Goal: Task Accomplishment & Management: Manage account settings

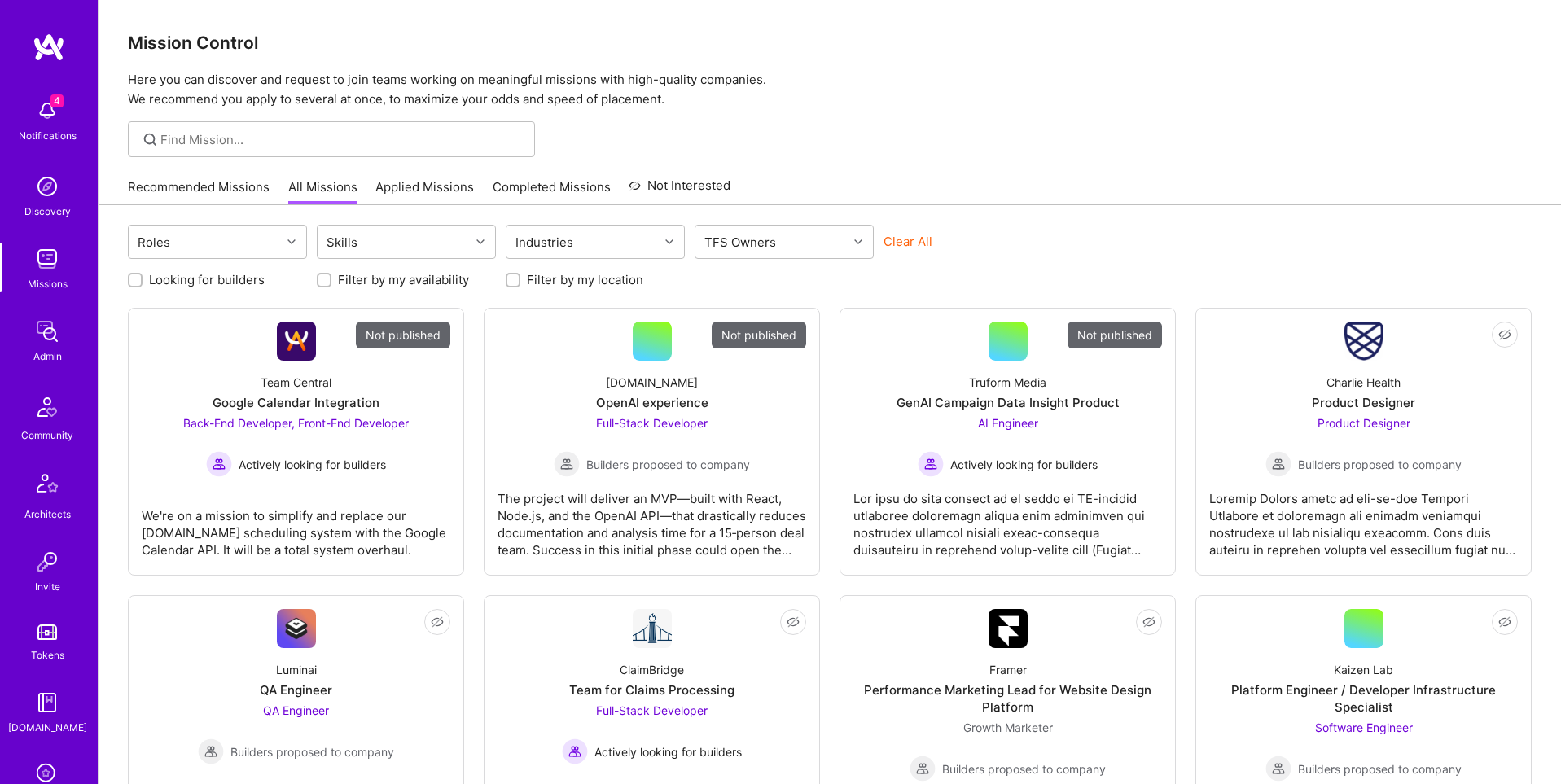
click at [51, 323] on img at bounding box center [47, 331] width 33 height 33
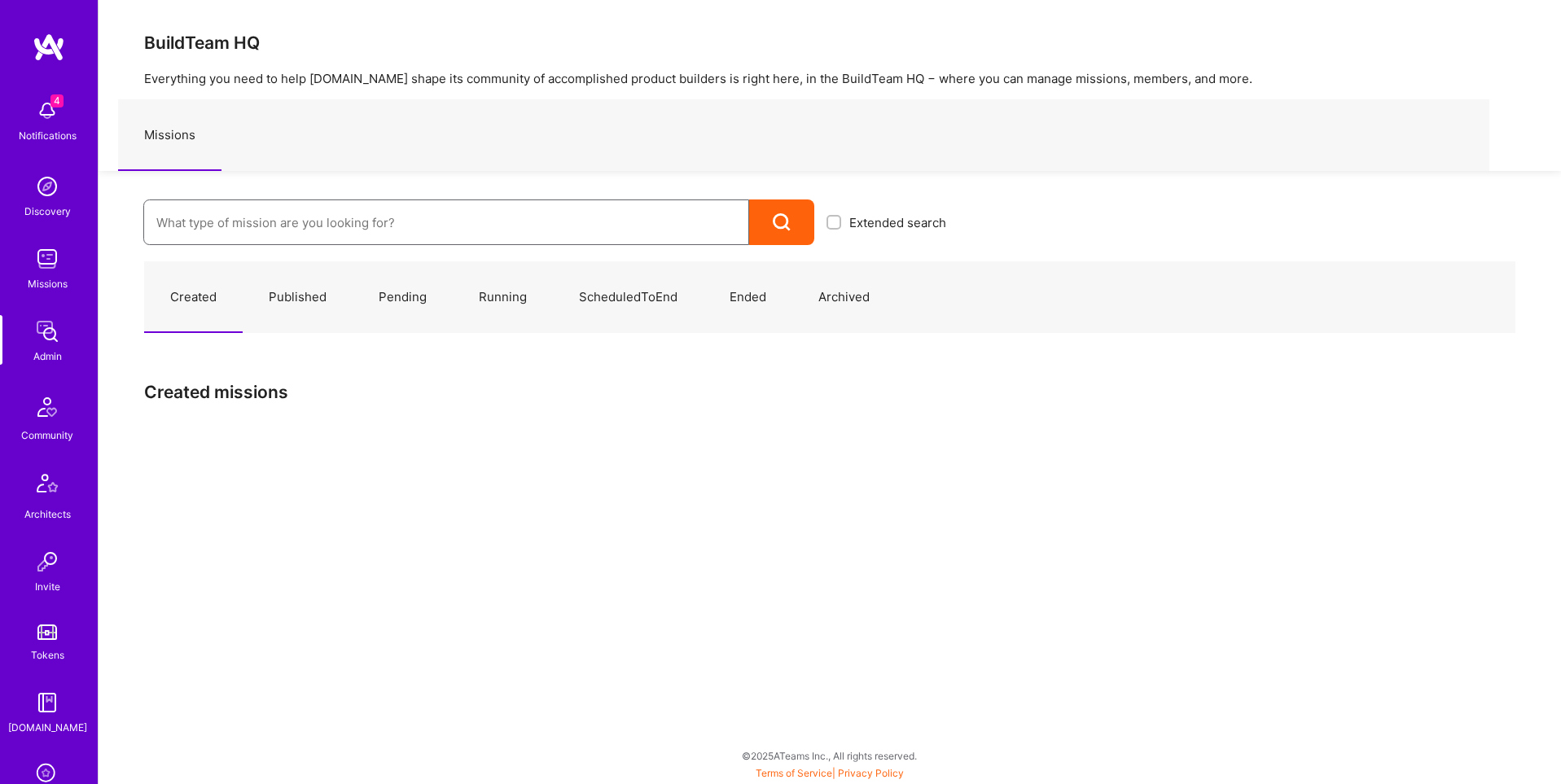
click at [407, 228] on input at bounding box center [446, 222] width 580 height 41
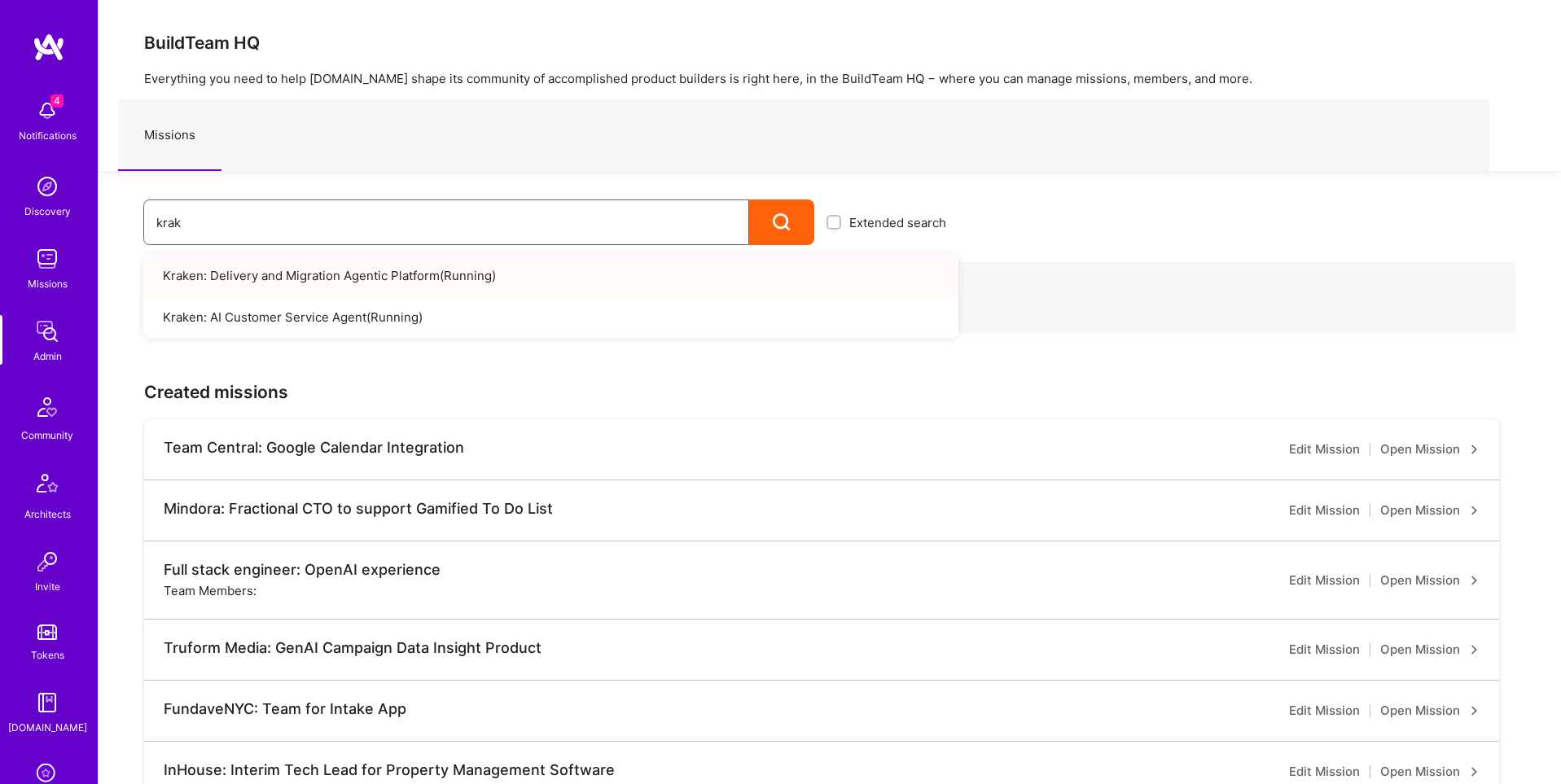
type input "krak"
click at [359, 273] on link "Kraken: Delivery and Migration Agentic Platform ( Running )" at bounding box center [551, 275] width 815 height 41
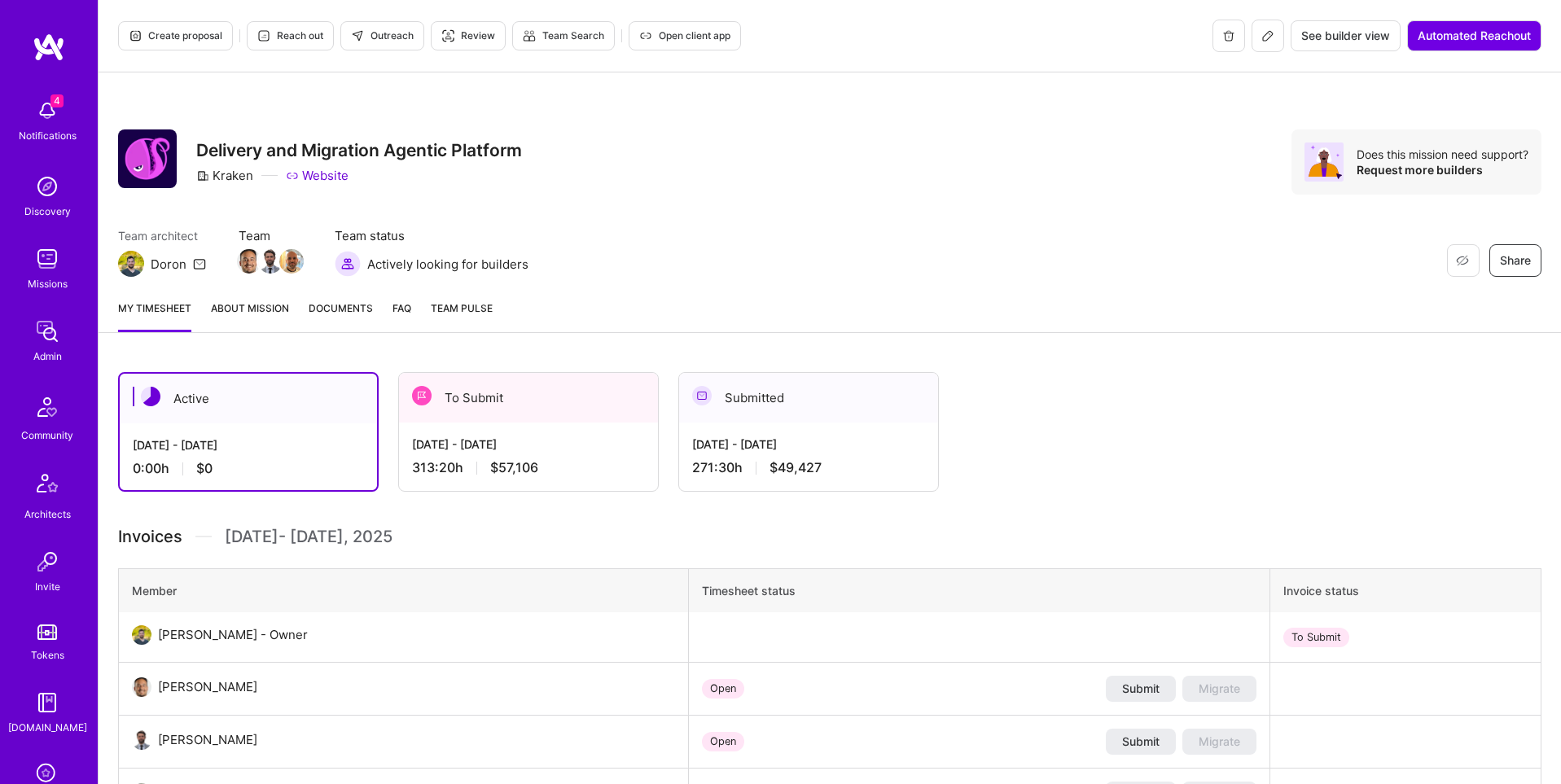
click at [650, 19] on div "Create proposal Reach out Outreach Review Team Search Open client app" at bounding box center [430, 35] width 623 height 33
click at [654, 37] on span "Open client app" at bounding box center [685, 35] width 91 height 15
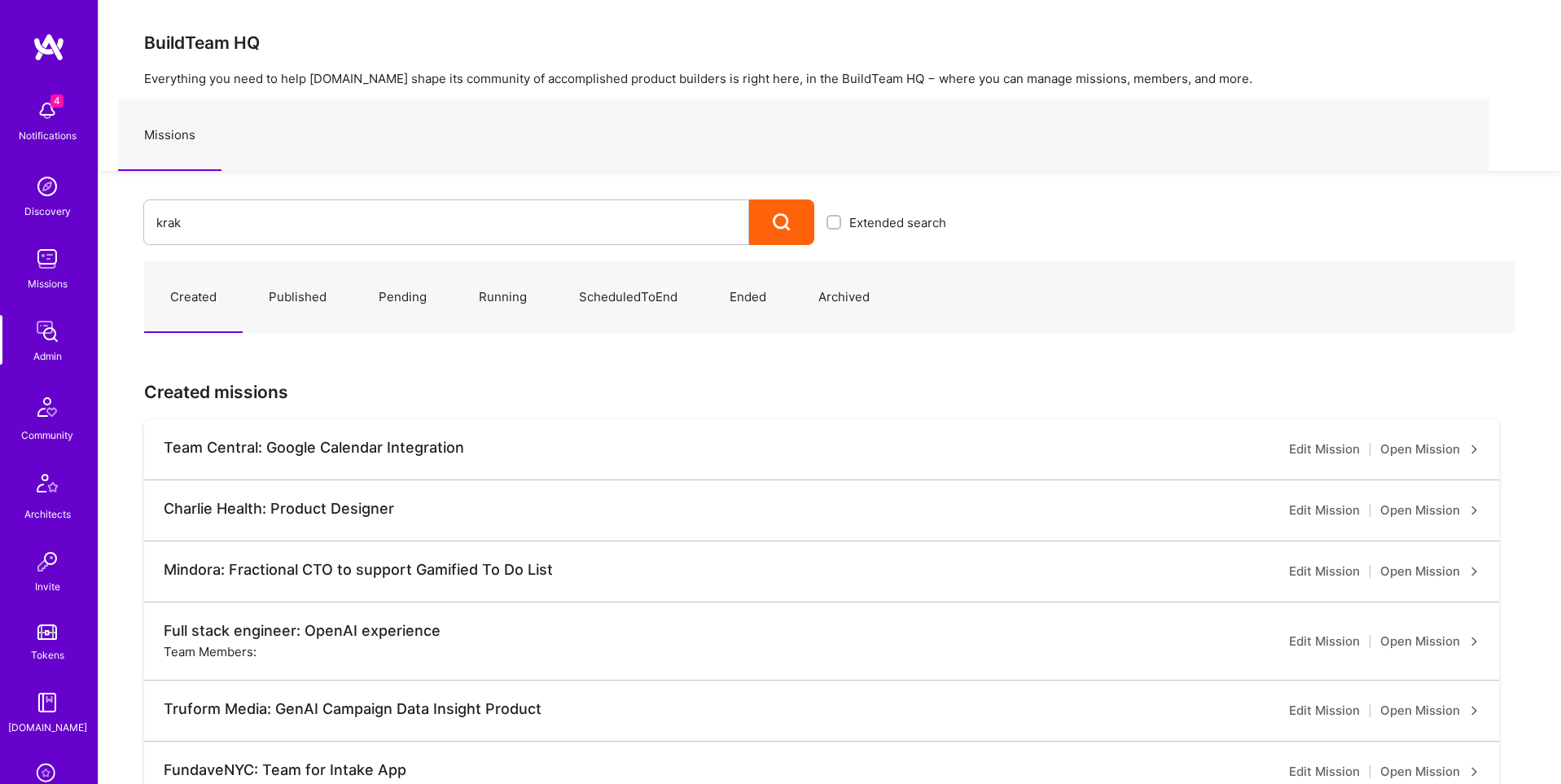
click at [215, 222] on input "krak" at bounding box center [446, 222] width 580 height 41
type input "krak"
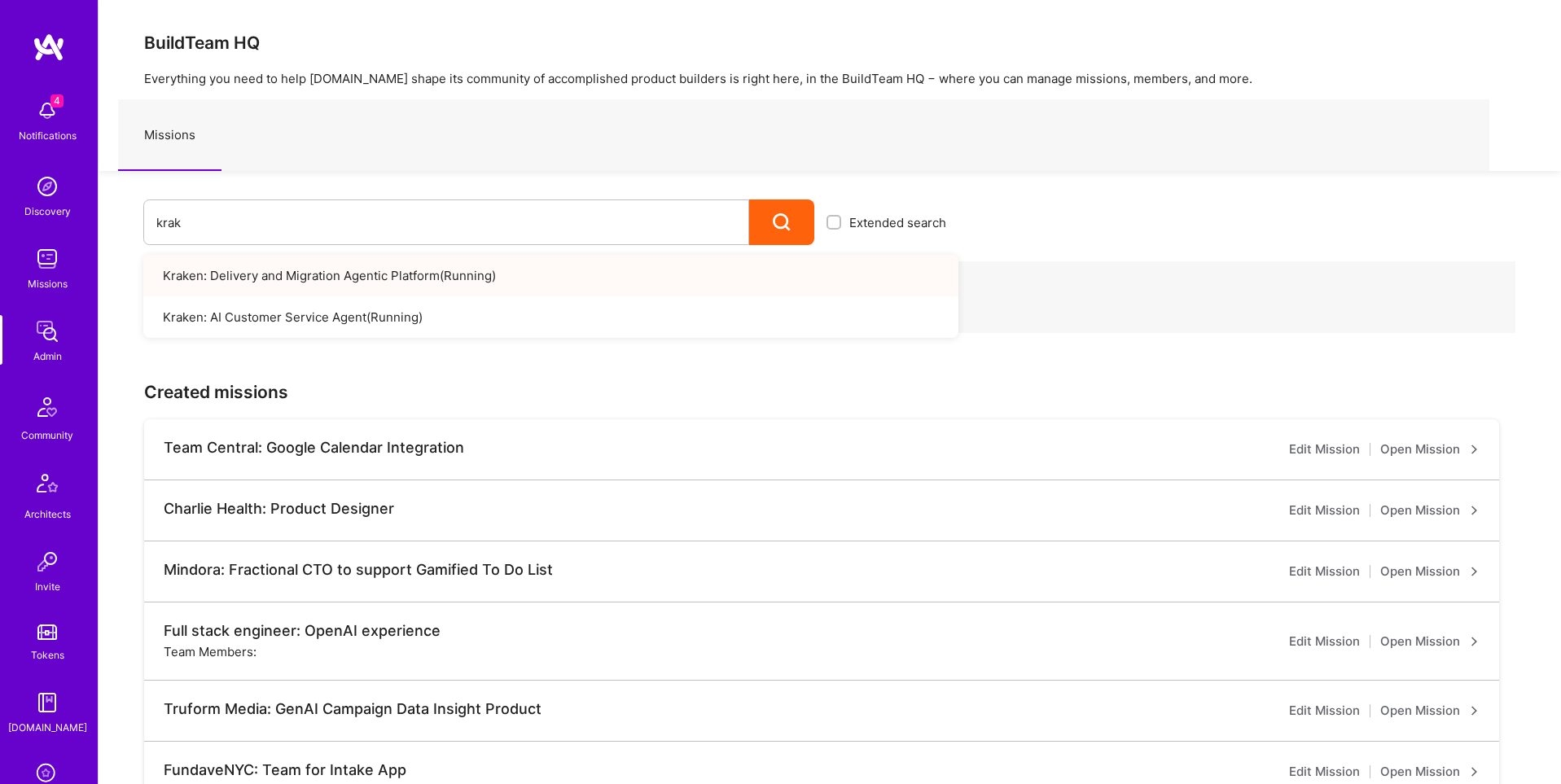
click at [352, 277] on link "Kraken: Delivery and Migration Agentic Platform ( Running )" at bounding box center [551, 275] width 815 height 41
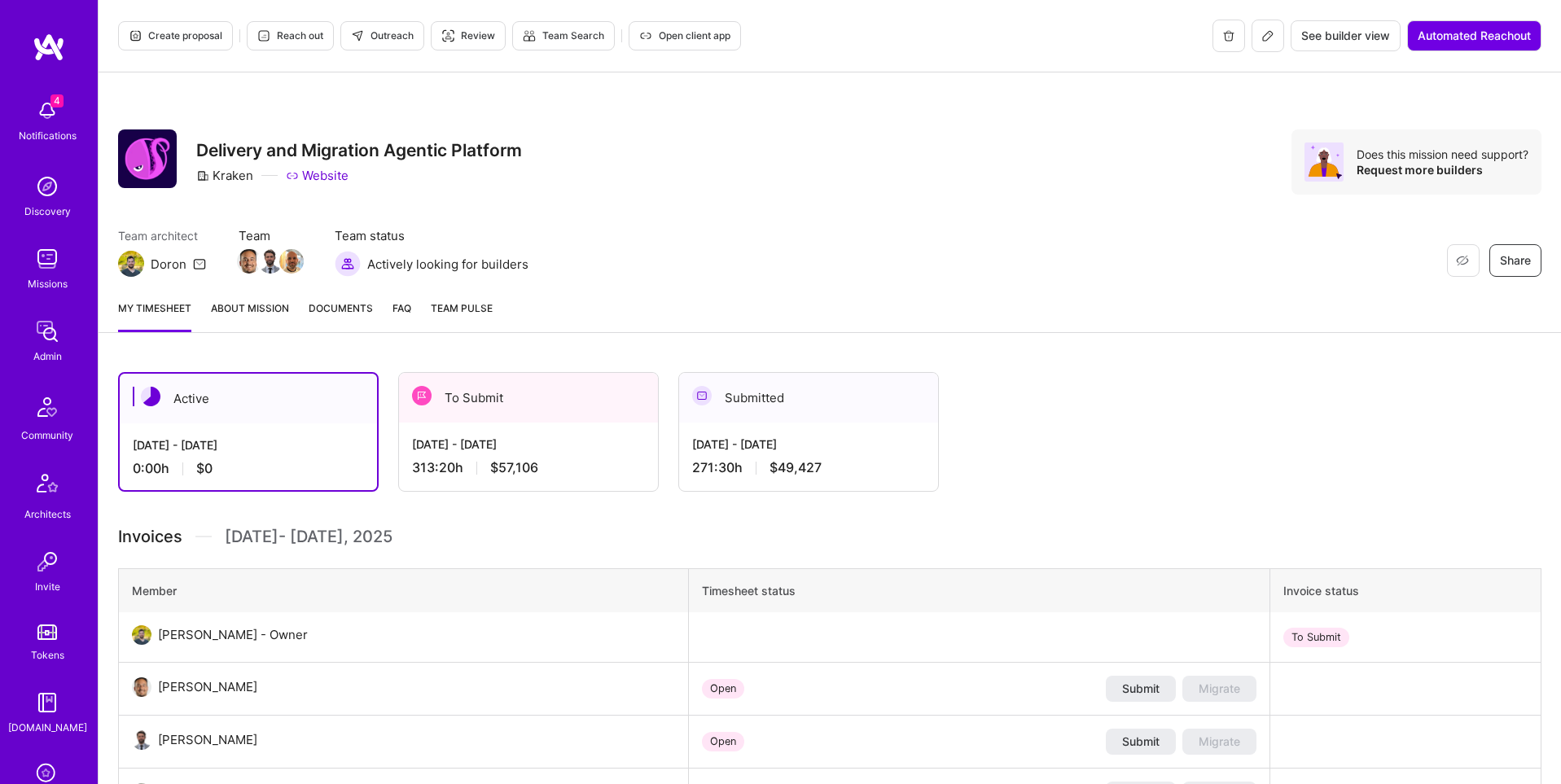
click at [659, 35] on span "Open client app" at bounding box center [685, 35] width 91 height 15
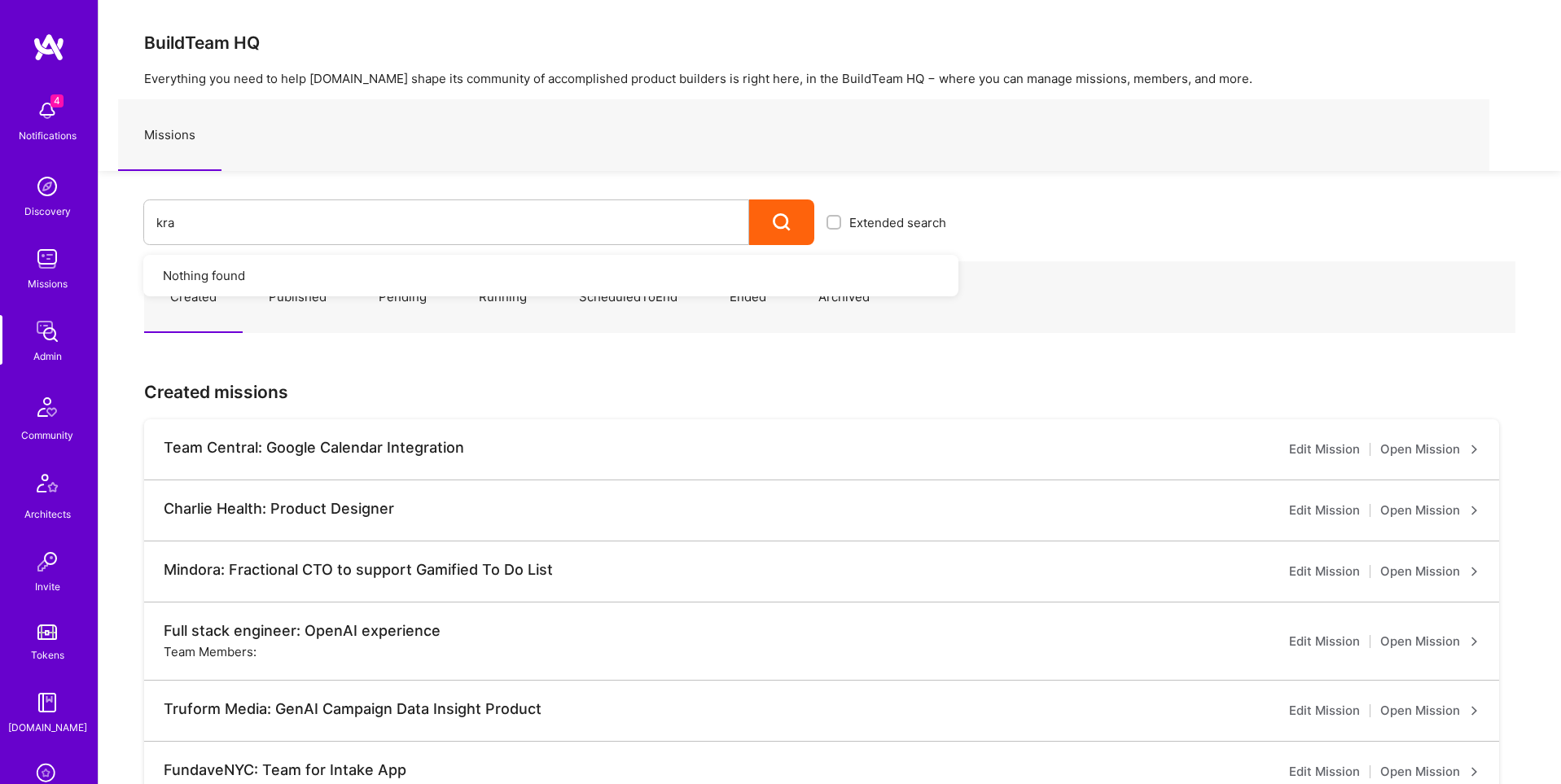
type input "krak"
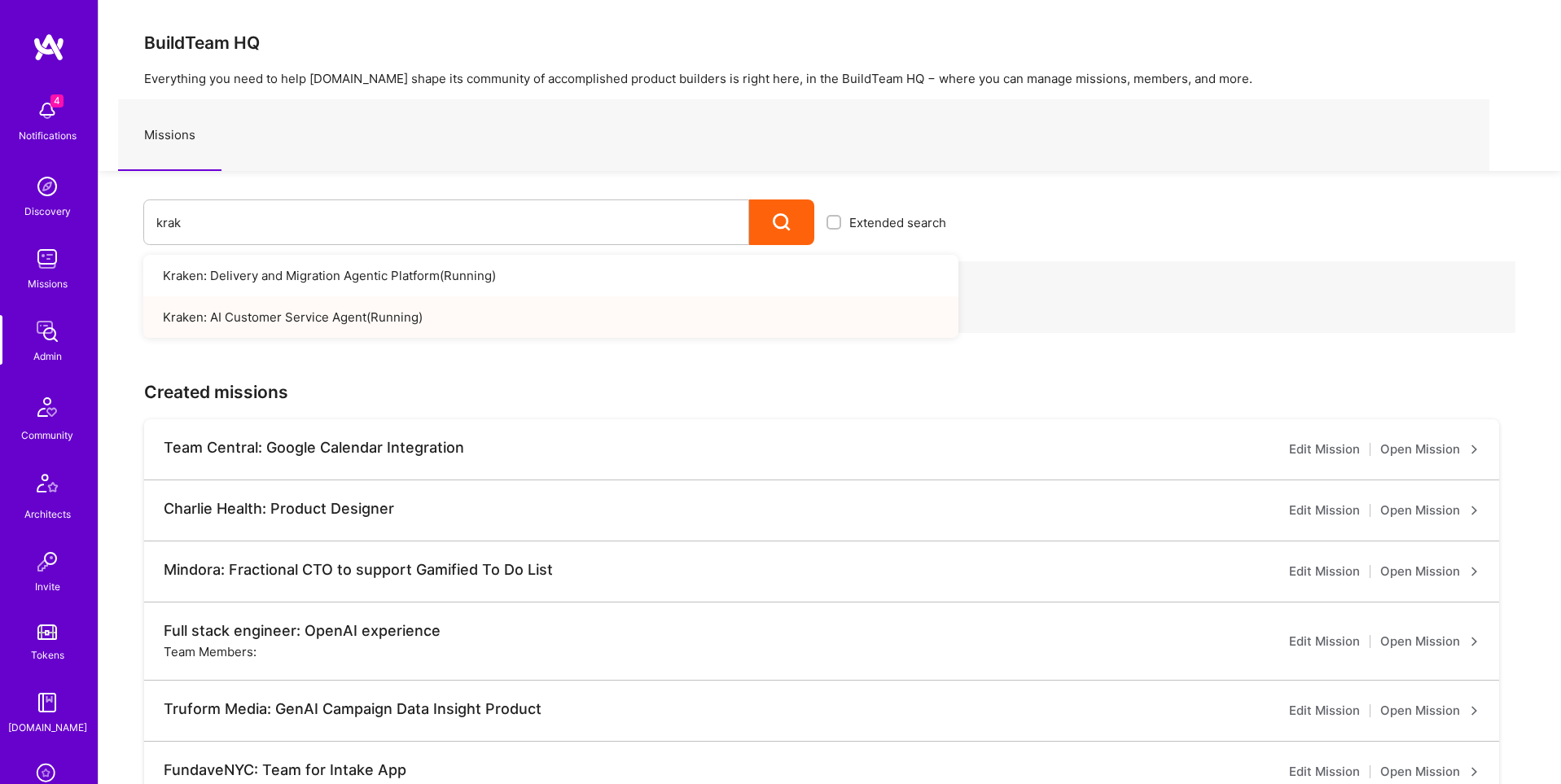
click at [264, 332] on link "Kraken: AI Customer Service Agent ( Running )" at bounding box center [551, 317] width 815 height 41
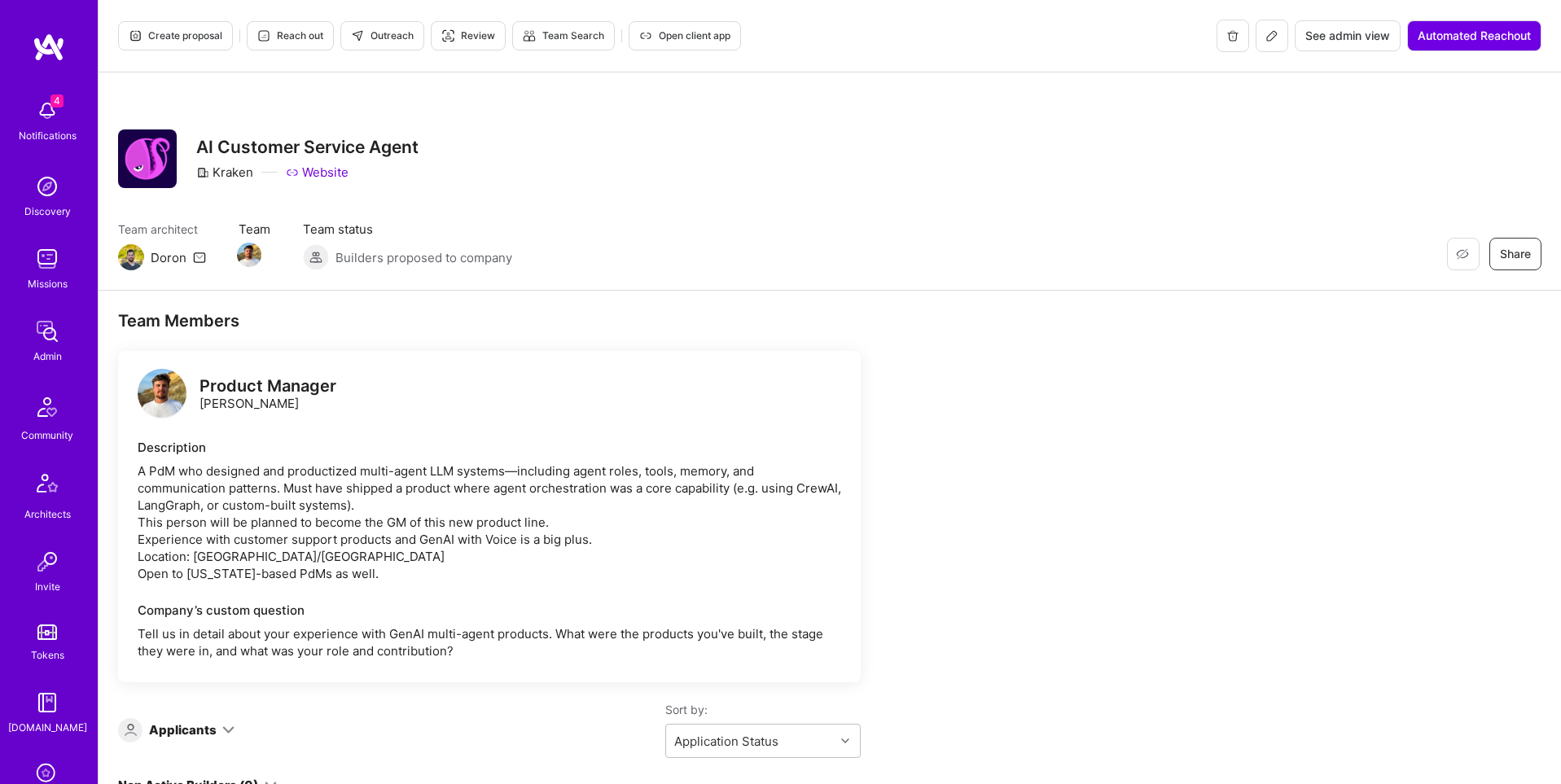
scroll to position [256, 0]
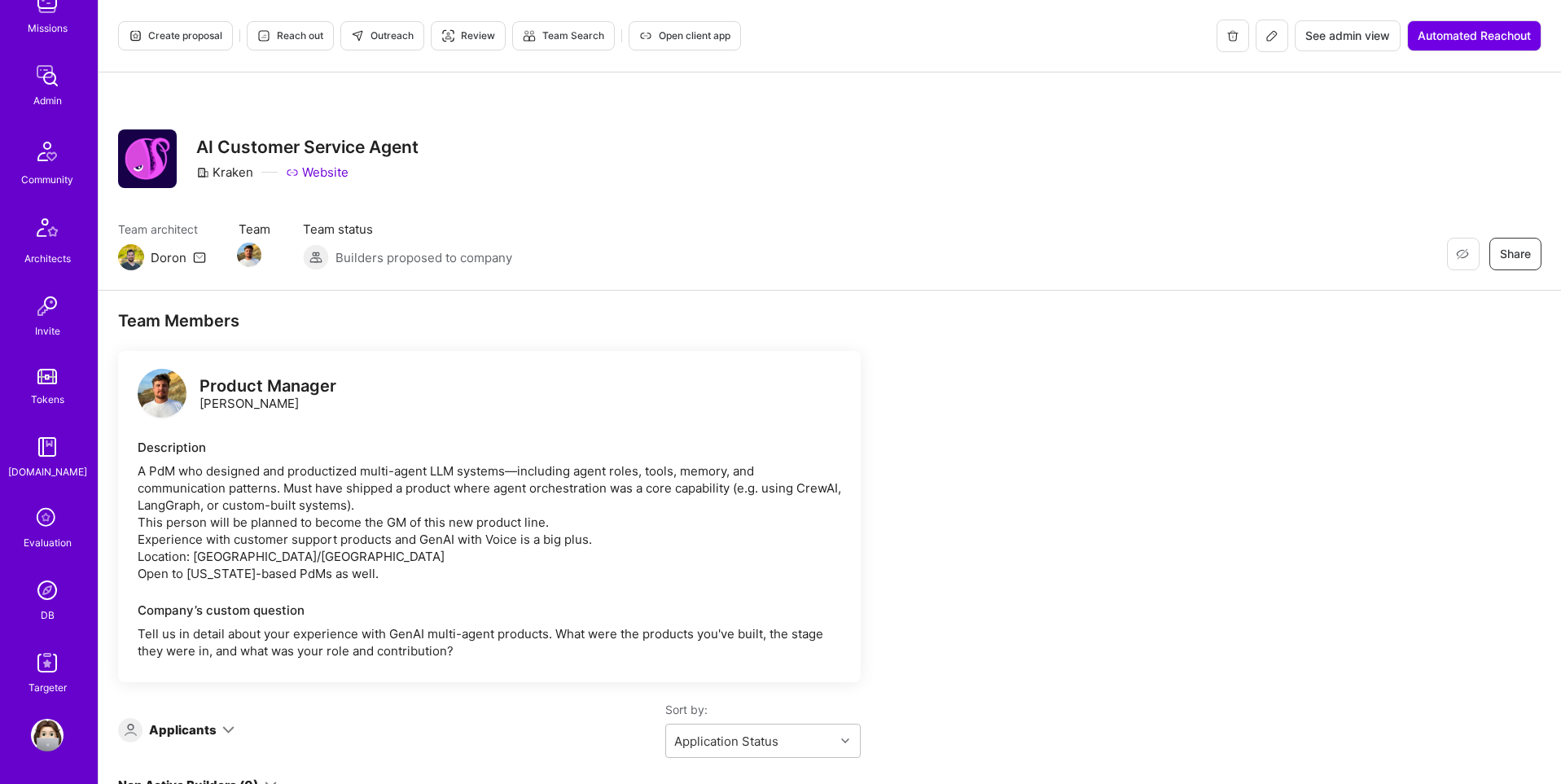
click at [55, 608] on link "DB" at bounding box center [47, 599] width 101 height 49
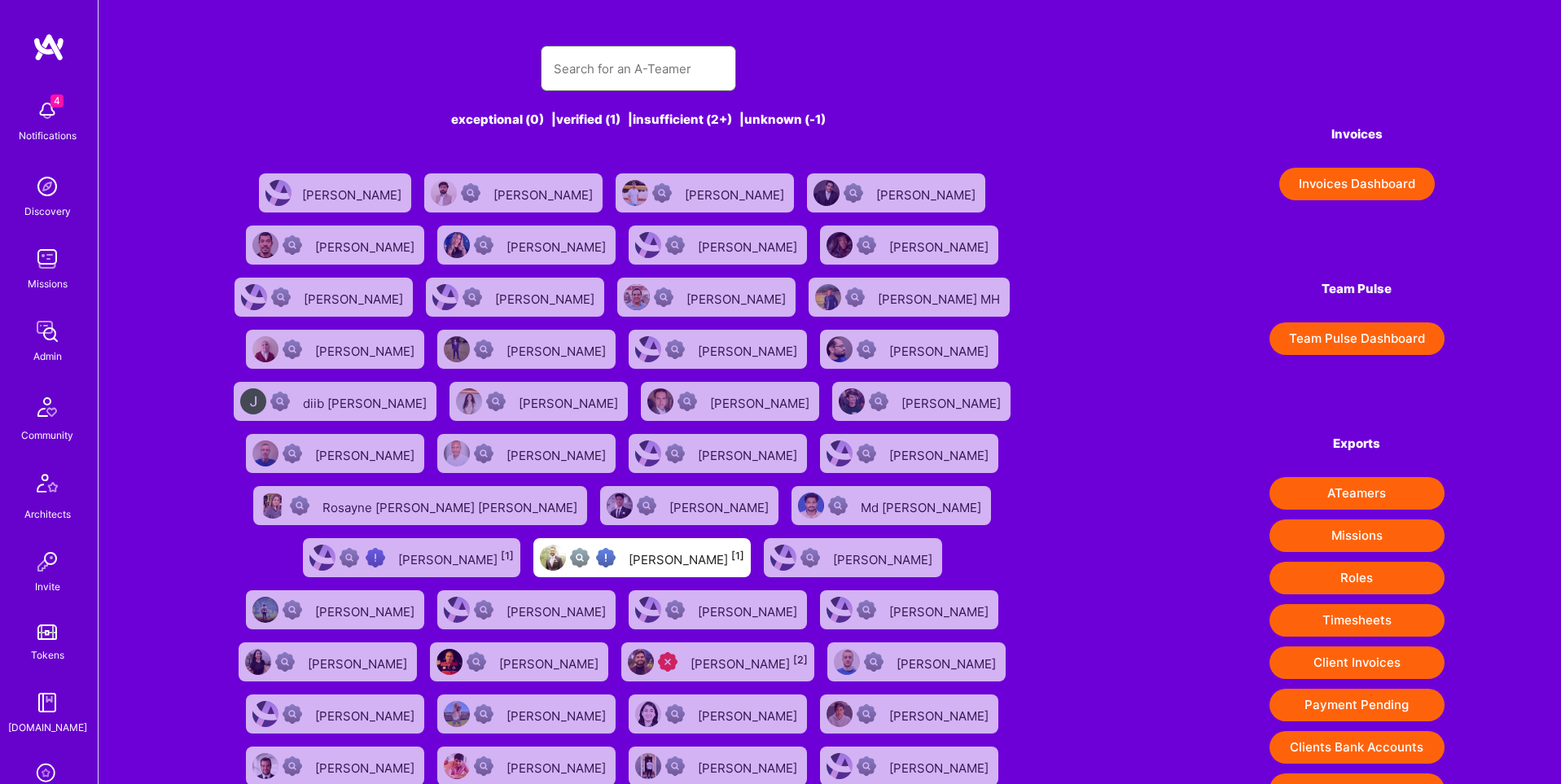
click at [649, 70] on input "text" at bounding box center [639, 68] width 169 height 41
paste input "[URL][DOMAIN_NAME]"
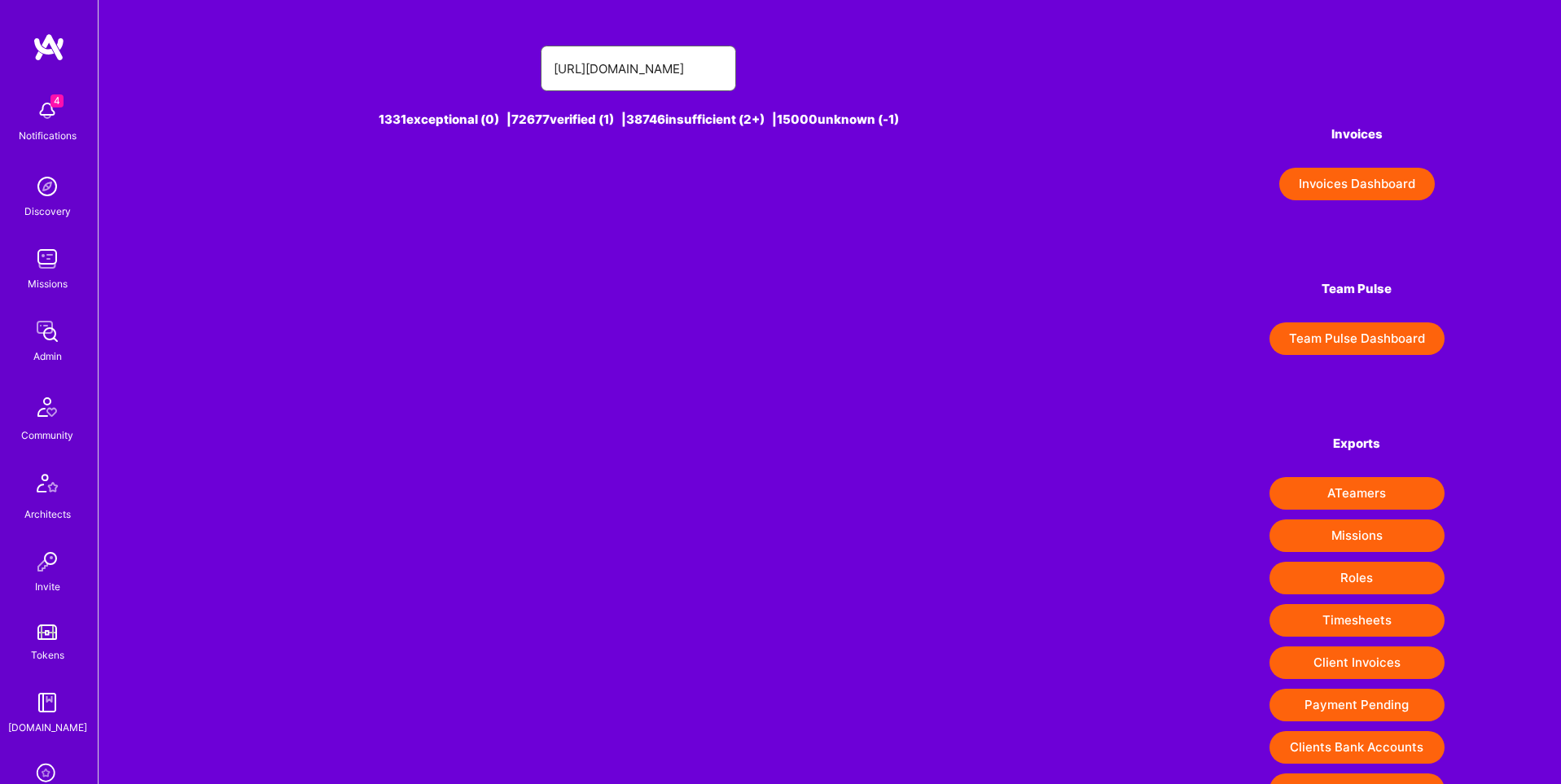
type input "[URL][DOMAIN_NAME]"
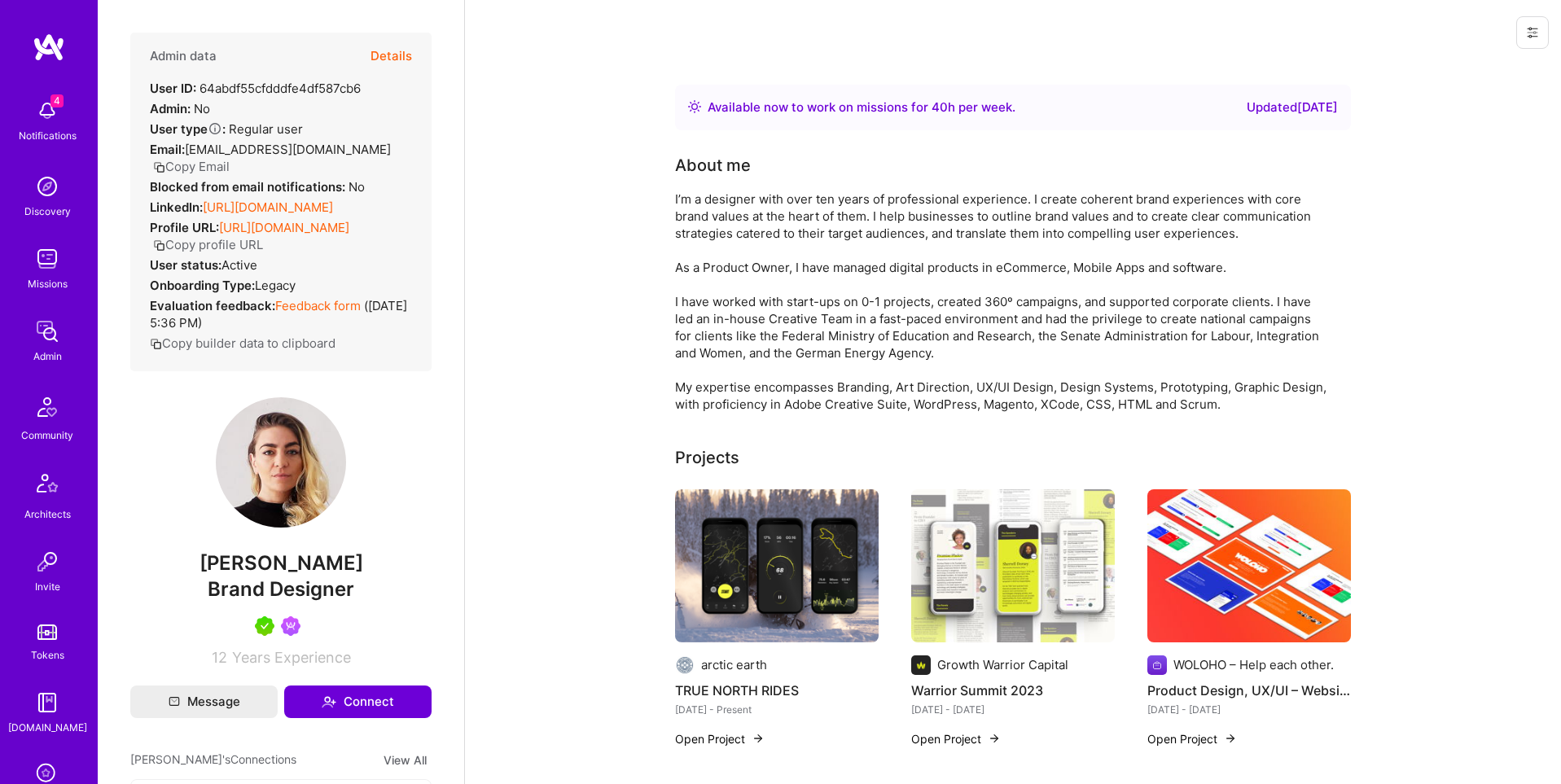
scroll to position [256, 0]
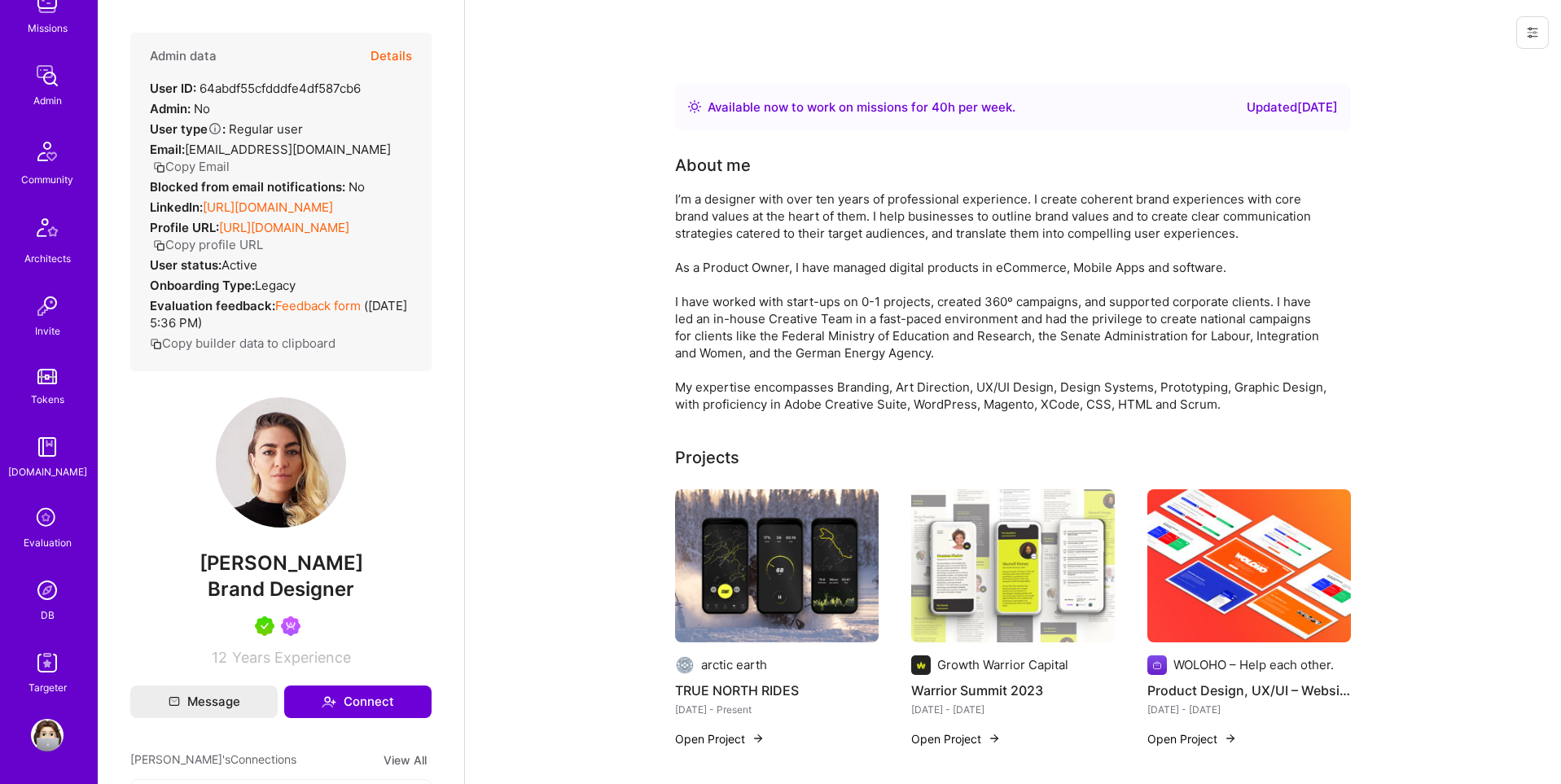
click at [45, 571] on div "4 Notifications Discovery Missions Admin Community Architects Invite Tokens A.G…" at bounding box center [49, 266] width 98 height 861
click at [48, 598] on img at bounding box center [47, 590] width 33 height 33
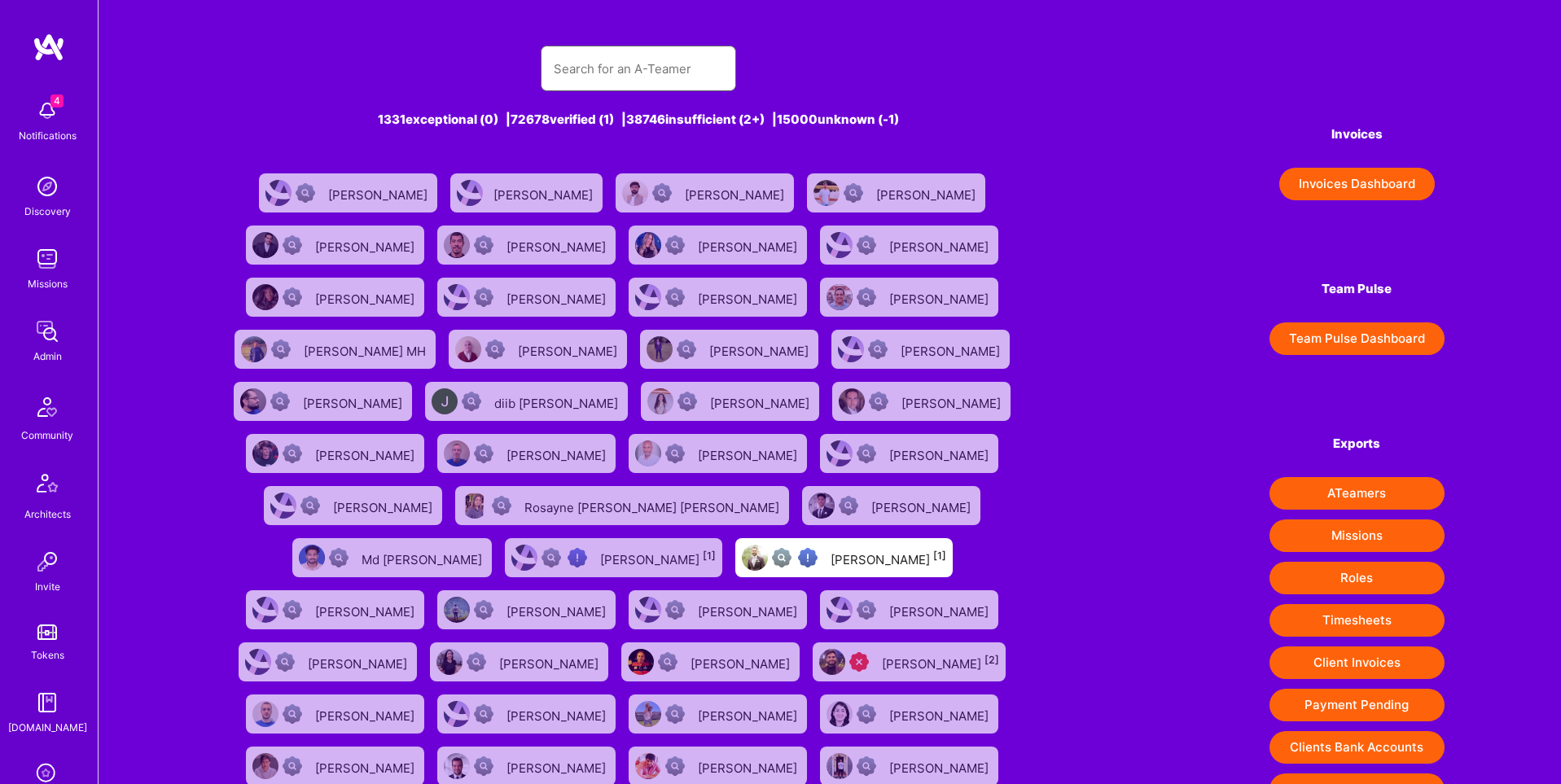
click at [631, 73] on input "text" at bounding box center [639, 68] width 169 height 41
paste input "mail@modiano.net"
type input "mail@modiano.net"
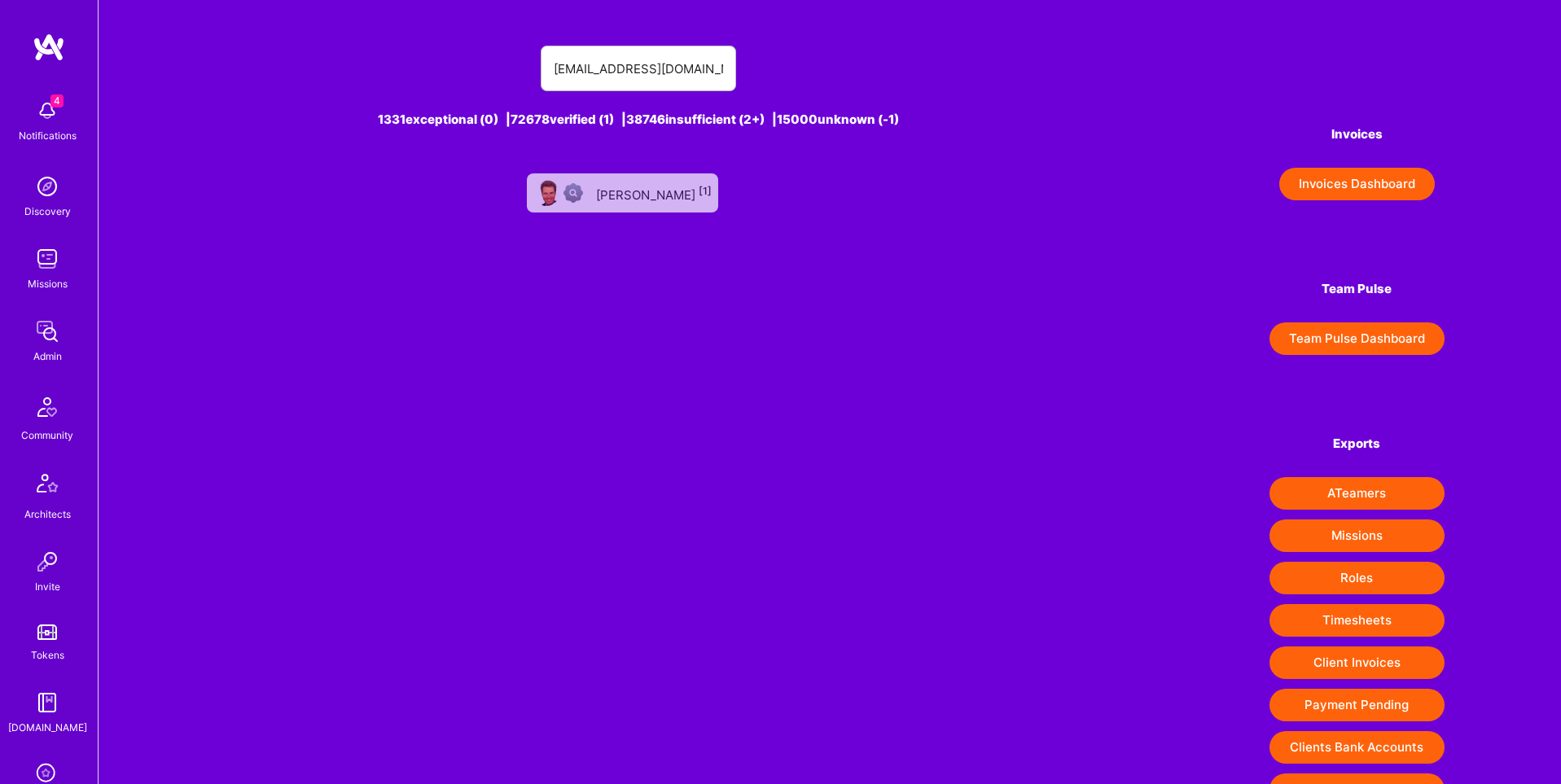
click at [619, 200] on div "ANDREA GUIDO MODIANO [1]" at bounding box center [654, 193] width 116 height 21
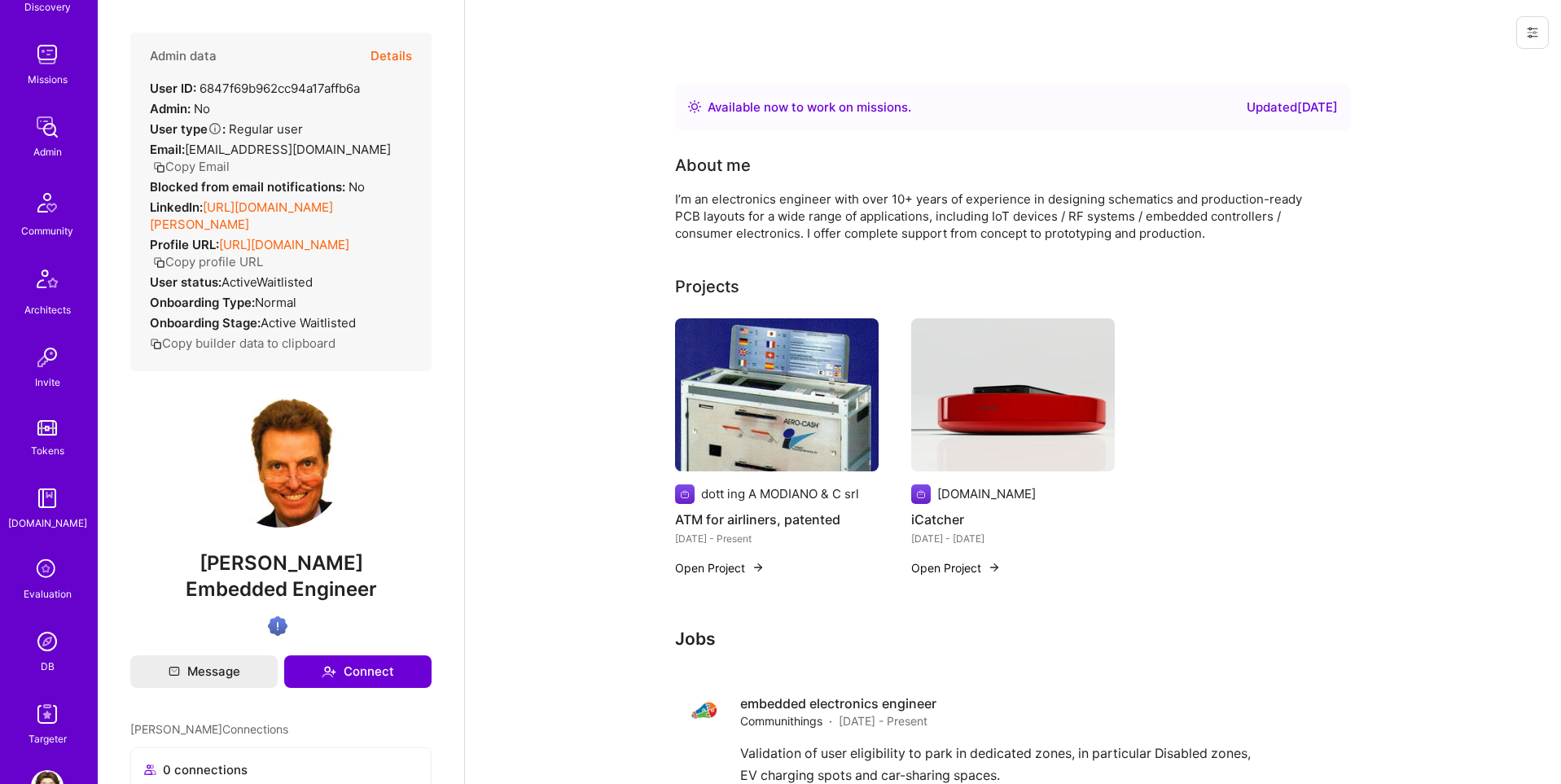
scroll to position [256, 0]
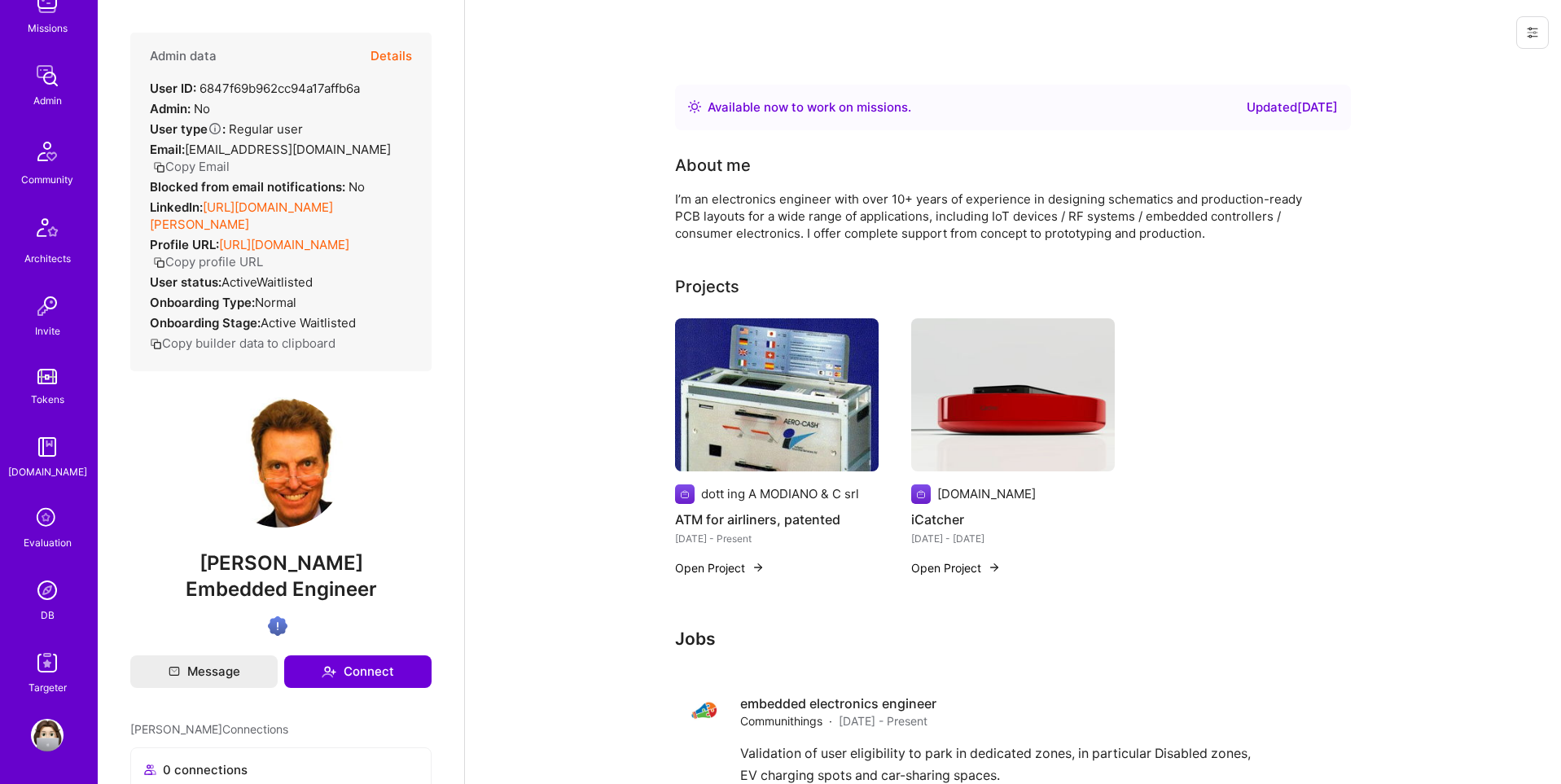
click at [53, 725] on img at bounding box center [47, 735] width 33 height 33
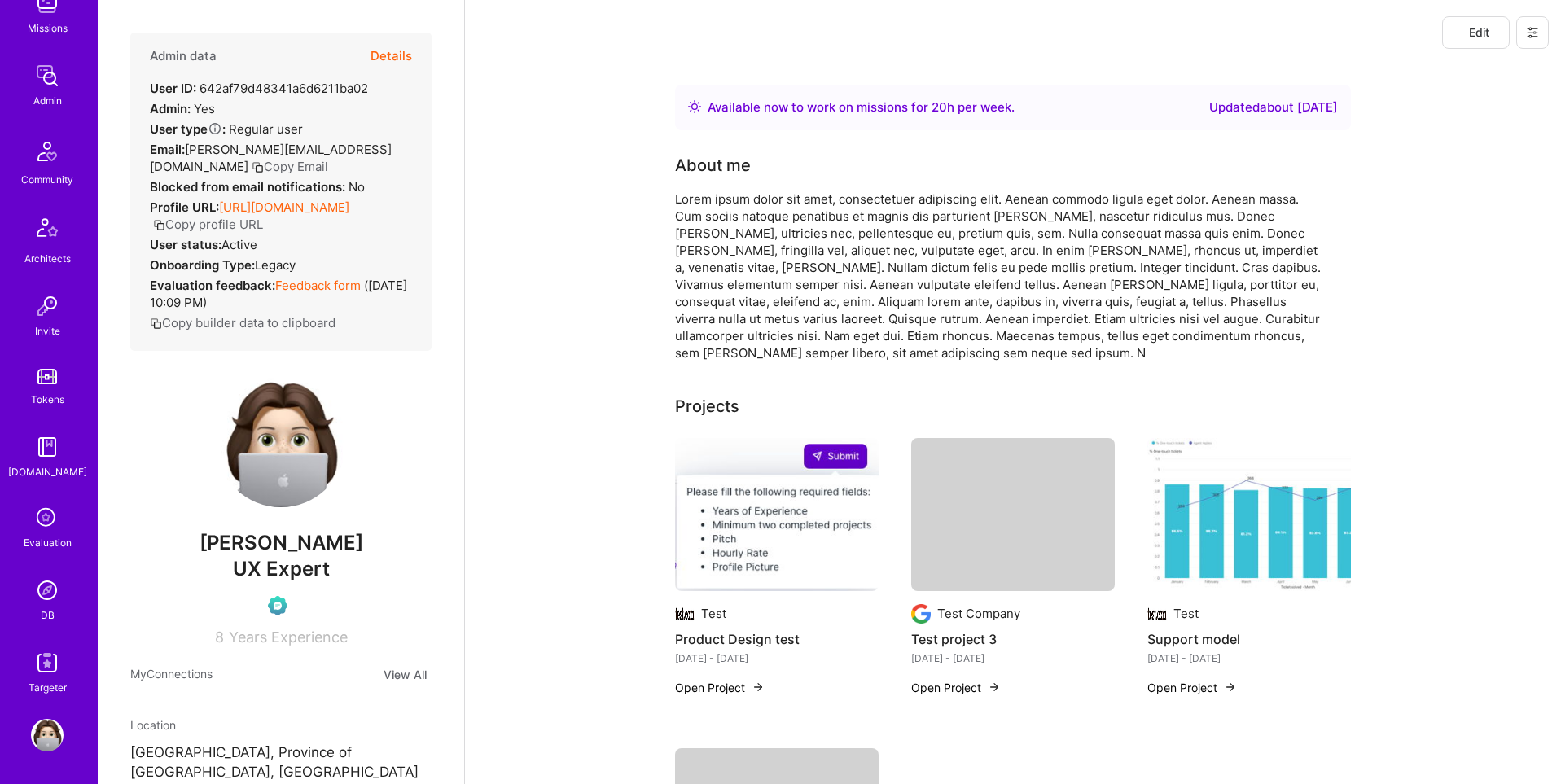
click at [1487, 39] on span "Edit" at bounding box center [1476, 33] width 26 height 16
select select "US"
select select "Right Now"
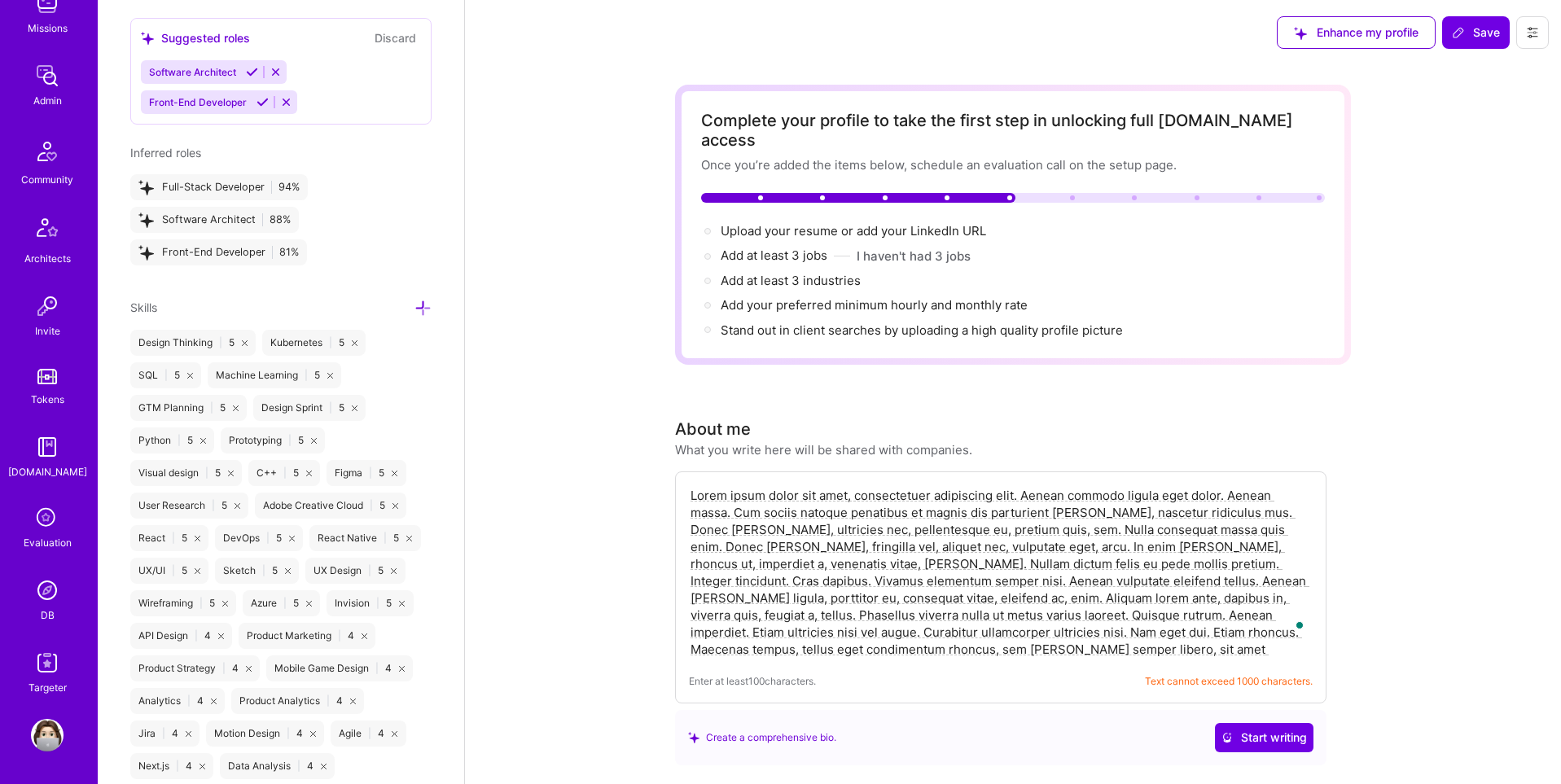
scroll to position [2158, 0]
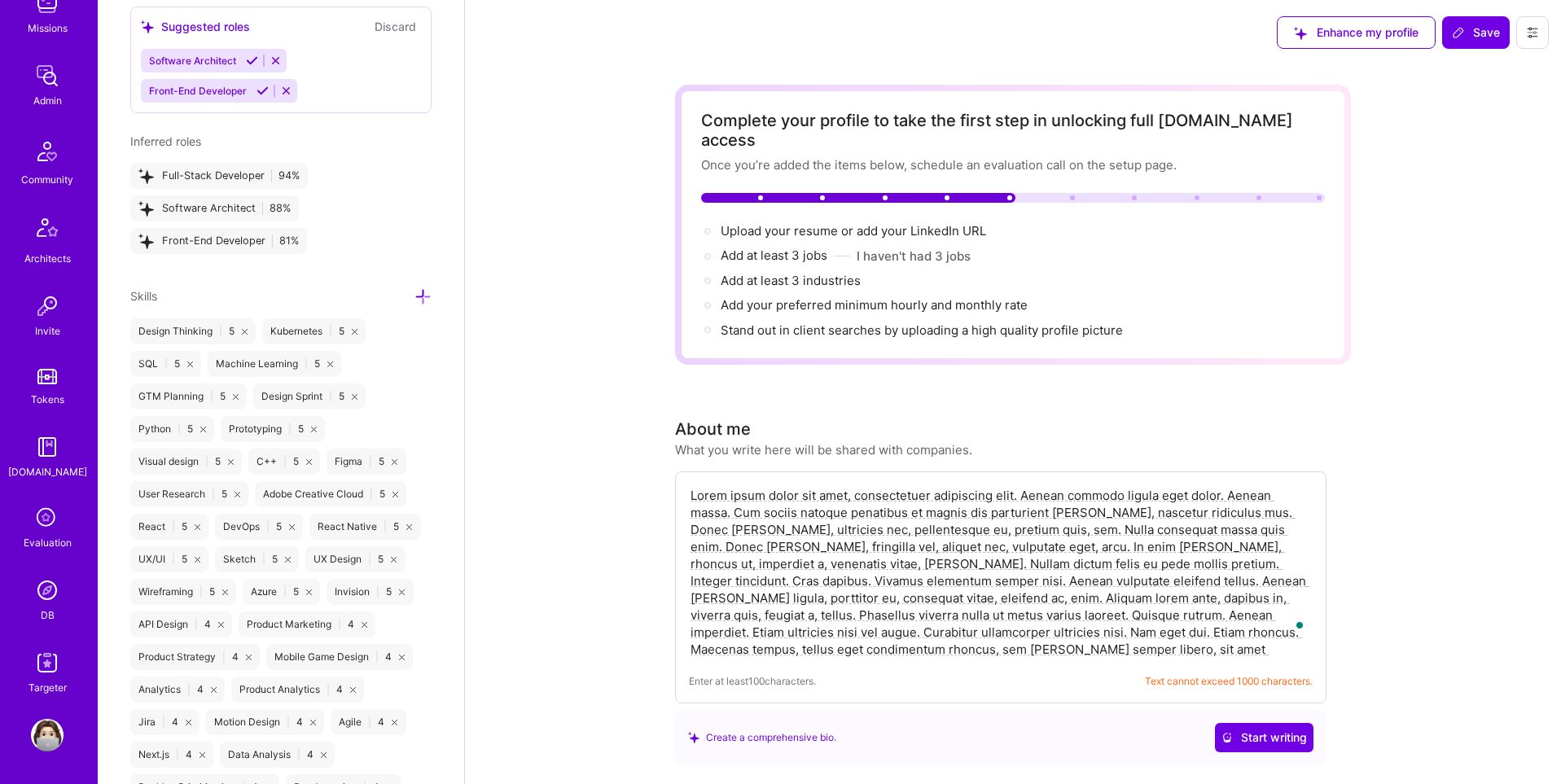
click at [425, 293] on icon at bounding box center [423, 296] width 17 height 17
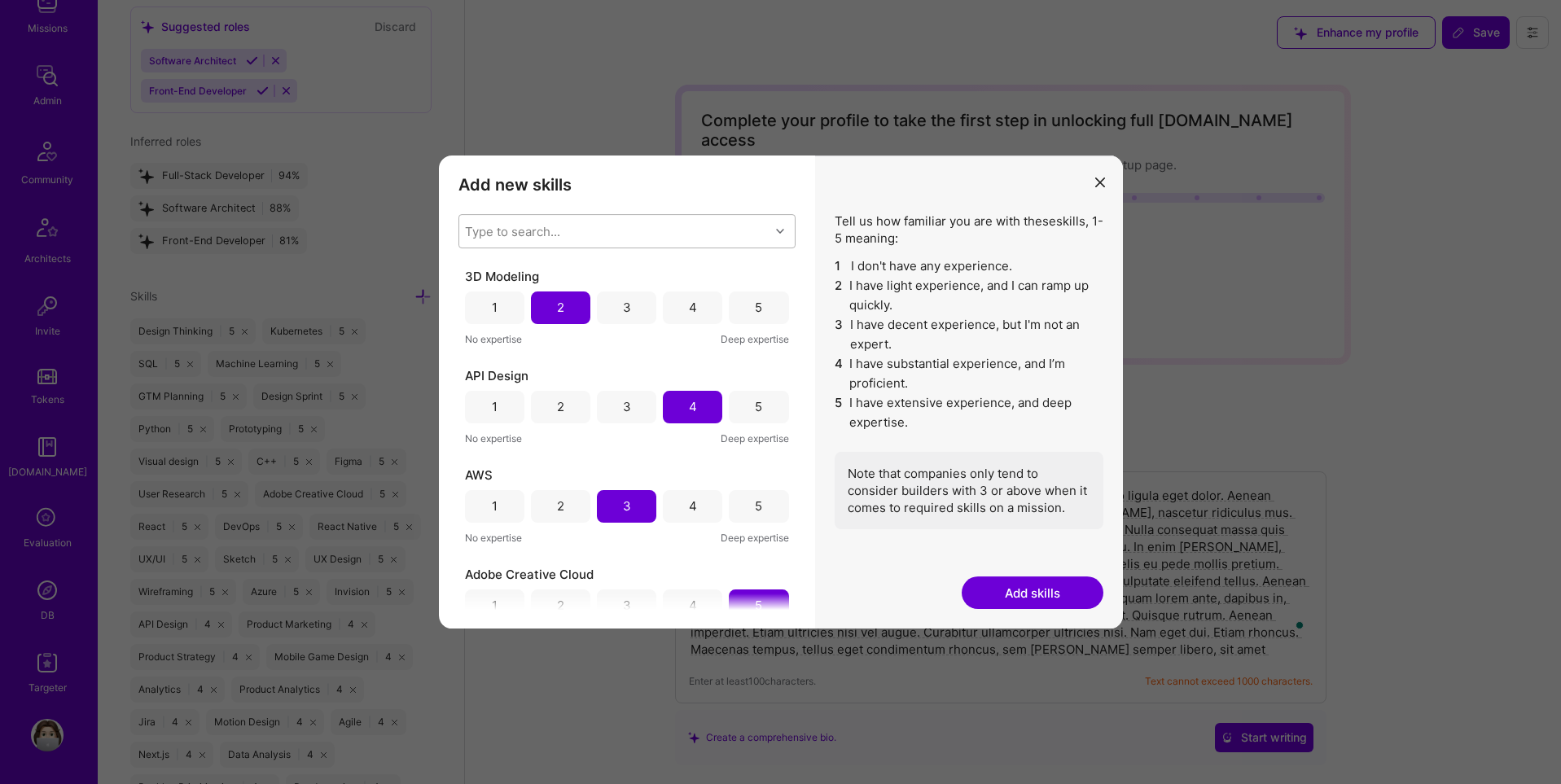
click at [582, 232] on div "Type to search..." at bounding box center [615, 231] width 311 height 33
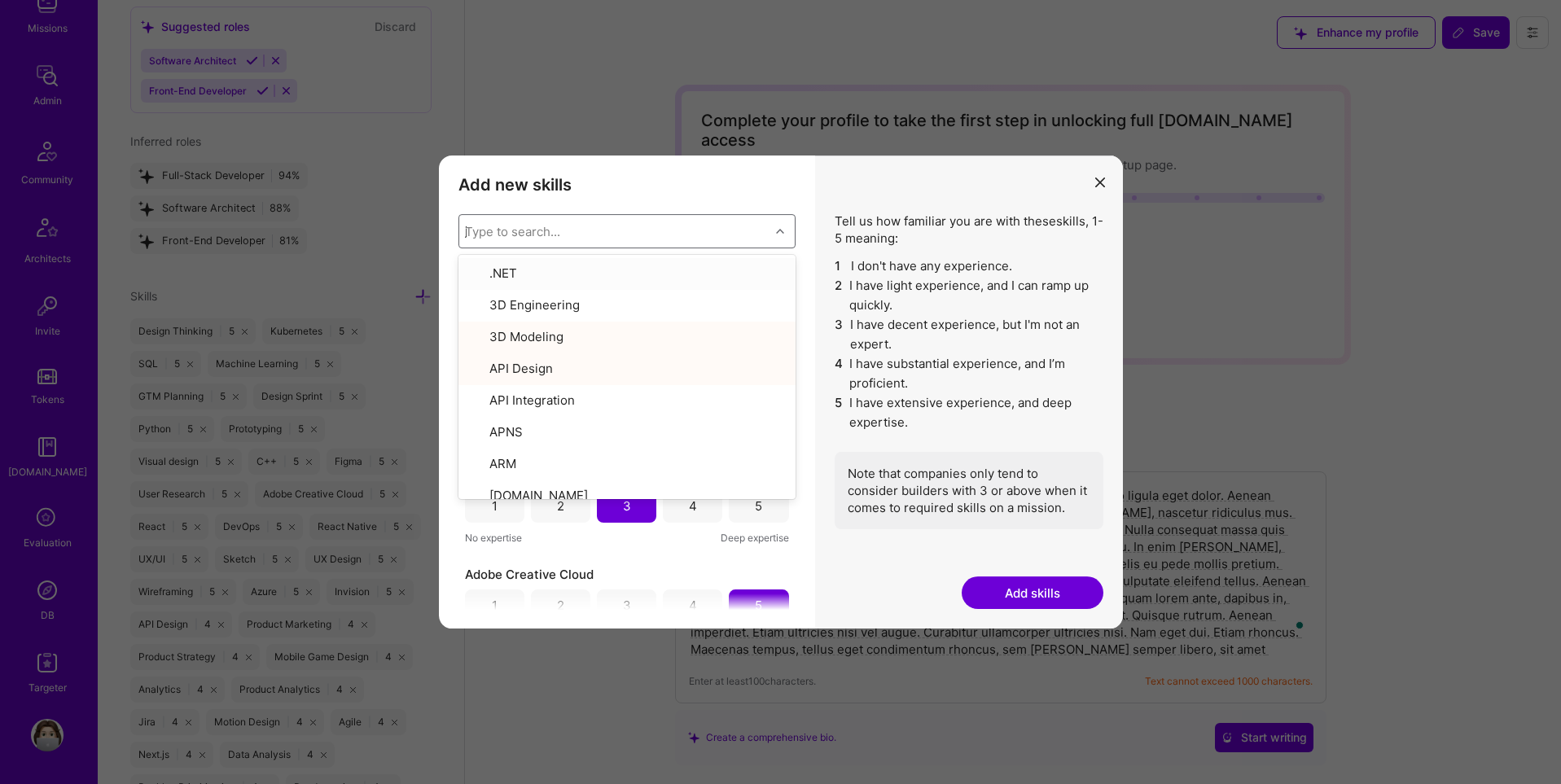
type input "ja"
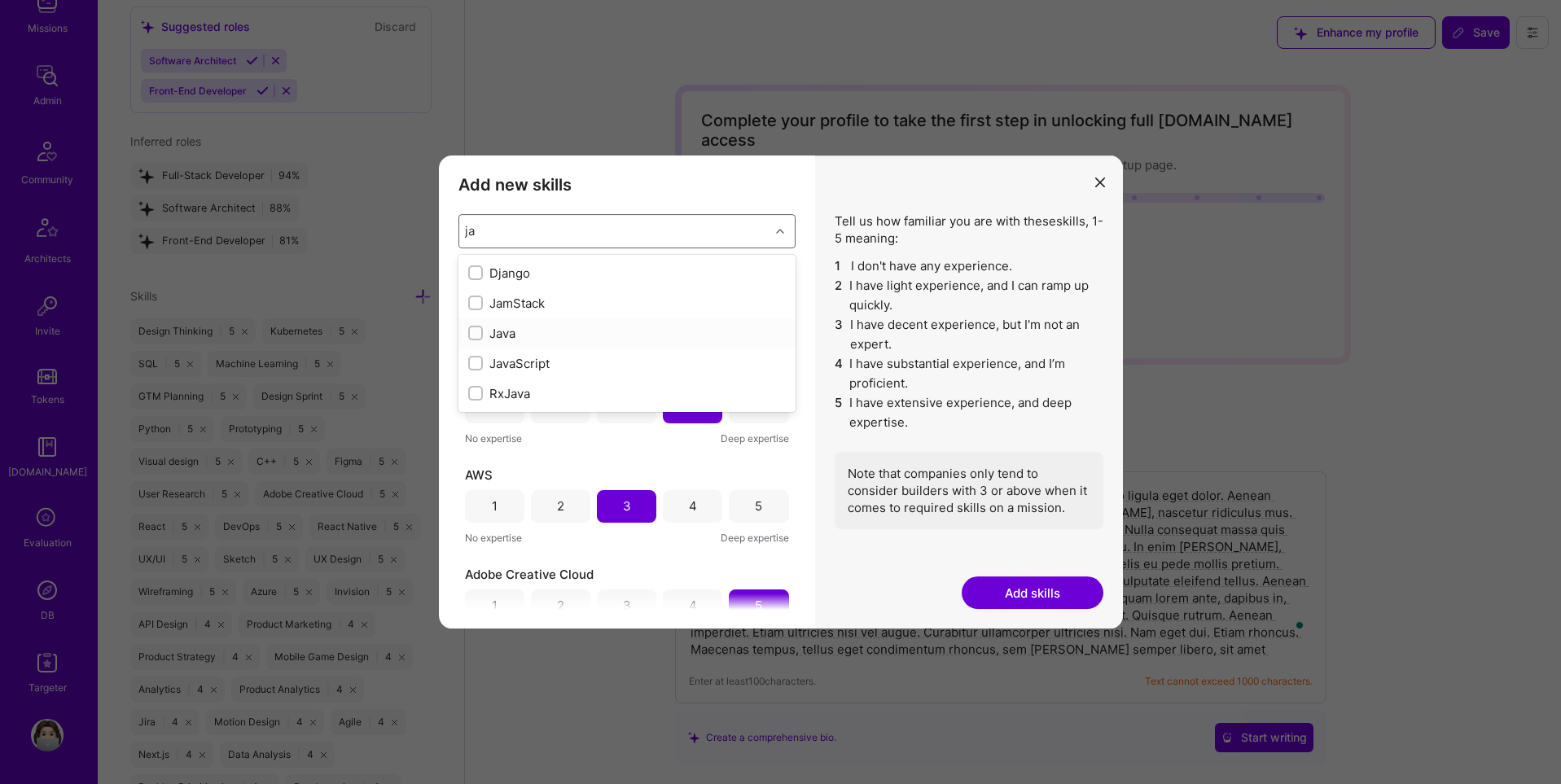
click at [470, 334] on div "modal" at bounding box center [476, 332] width 15 height 15
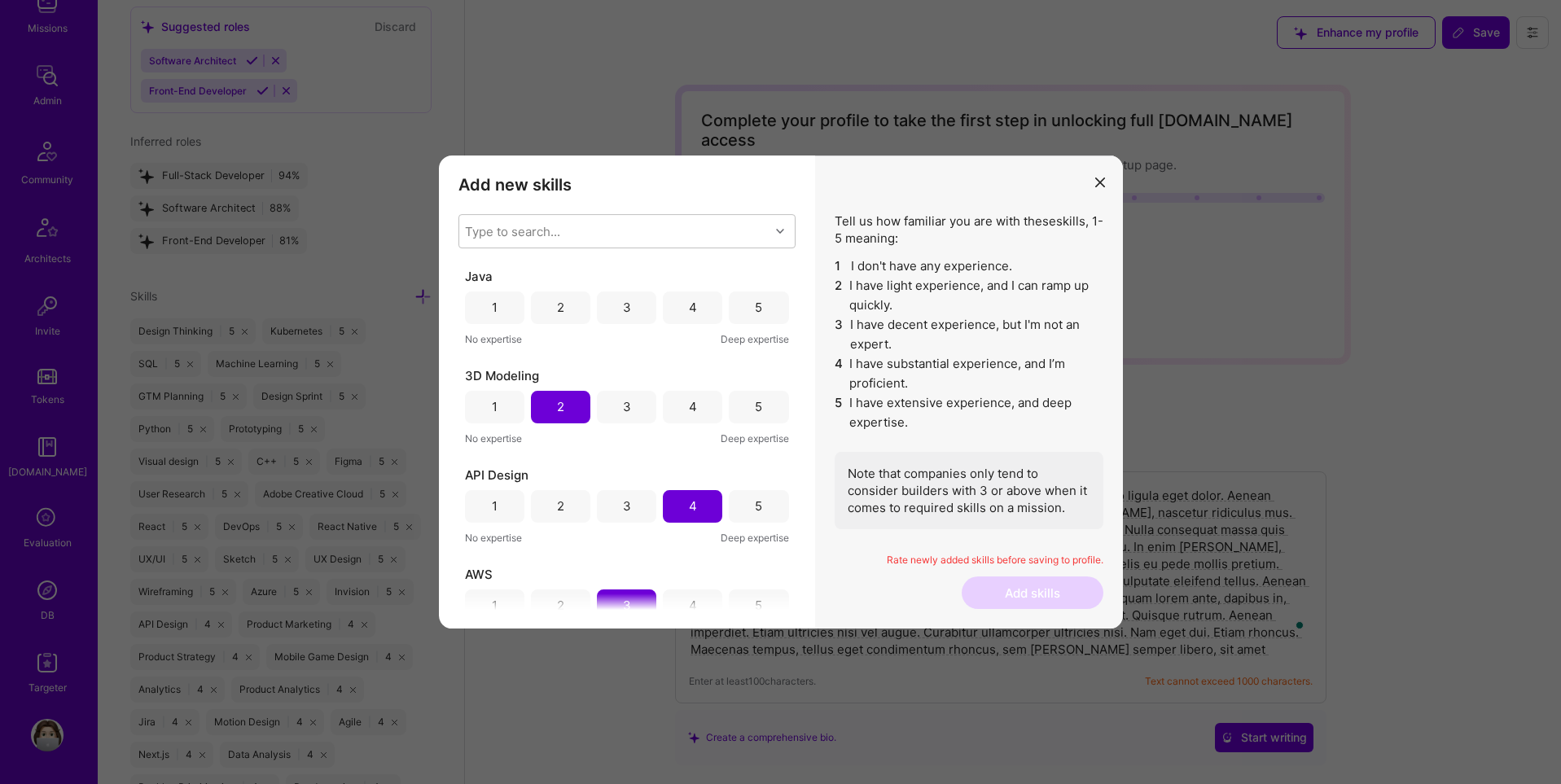
click at [514, 78] on div "Add new skills Tell us how familiar you are with given skills, using between 1 …" at bounding box center [780, 392] width 1561 height 784
click at [1098, 183] on icon "modal" at bounding box center [1099, 182] width 10 height 10
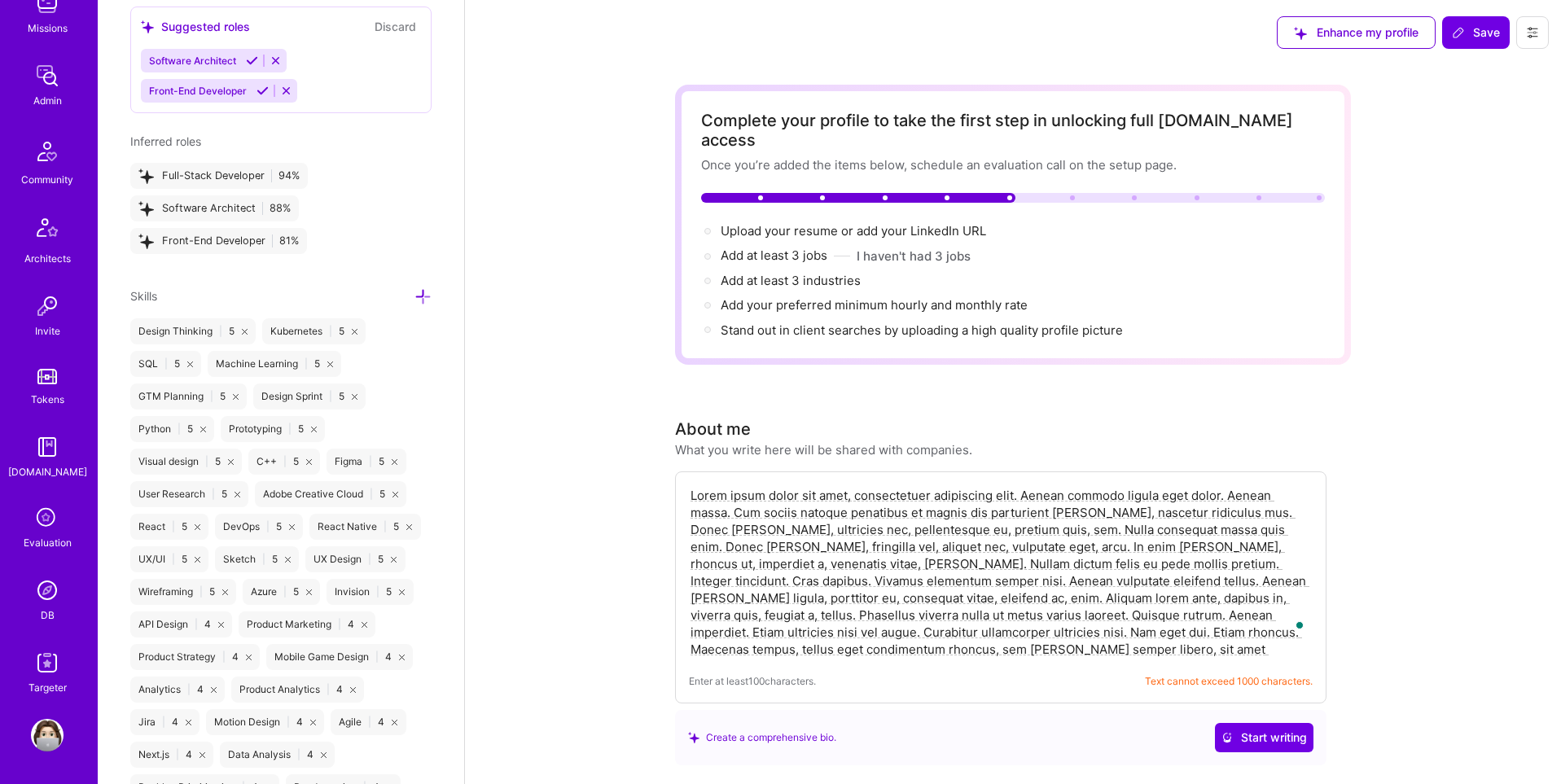
click at [52, 593] on img at bounding box center [47, 590] width 33 height 33
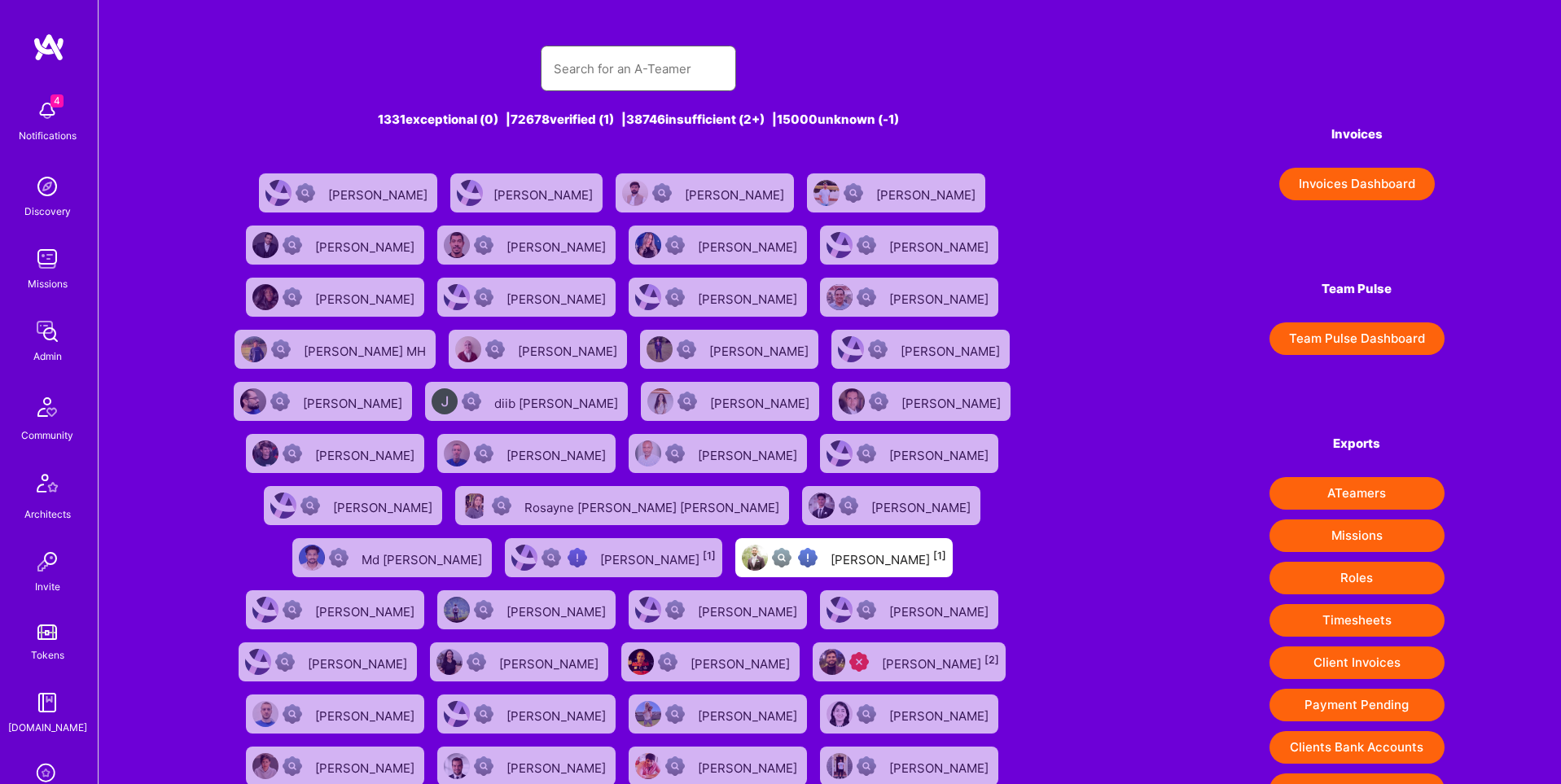
drag, startPoint x: 667, startPoint y: 82, endPoint x: 647, endPoint y: 86, distance: 20.4
click at [667, 82] on input "text" at bounding box center [639, 68] width 169 height 41
paste input "zchapman1989@gmail.com"
type input "zchapman1989@gmail.com"
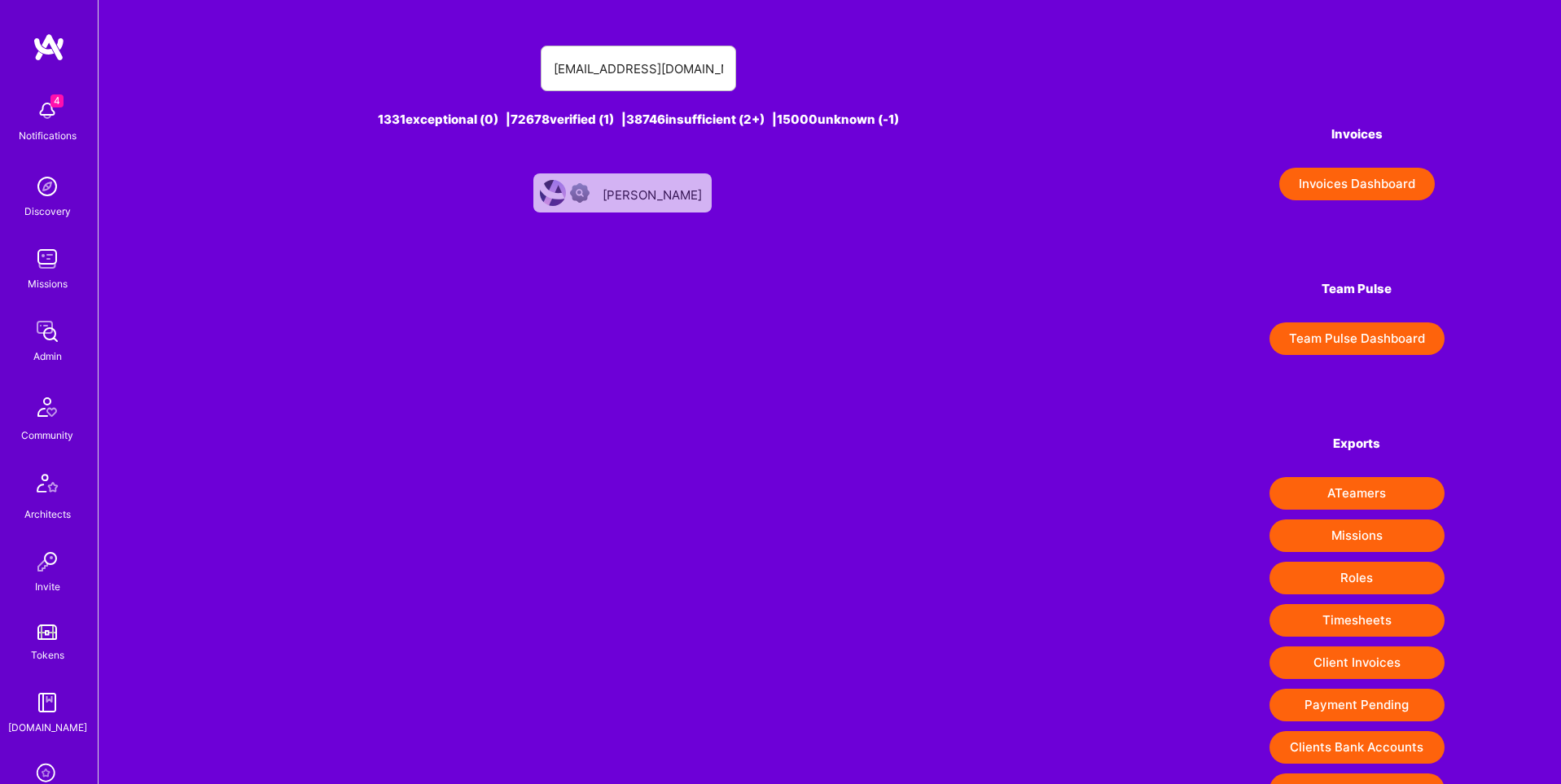
click at [658, 198] on div "Zach Chapman" at bounding box center [654, 193] width 102 height 21
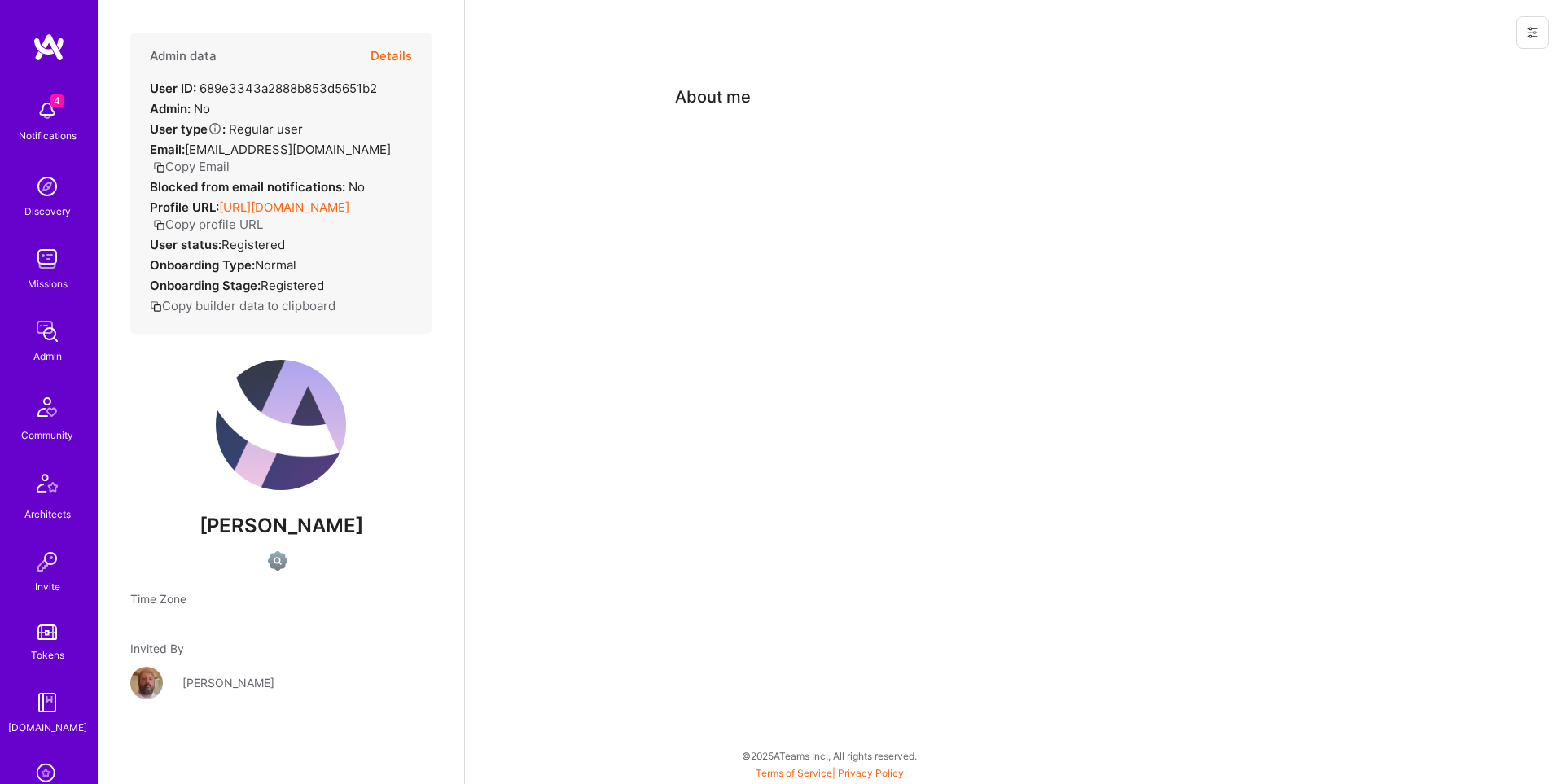
scroll to position [256, 0]
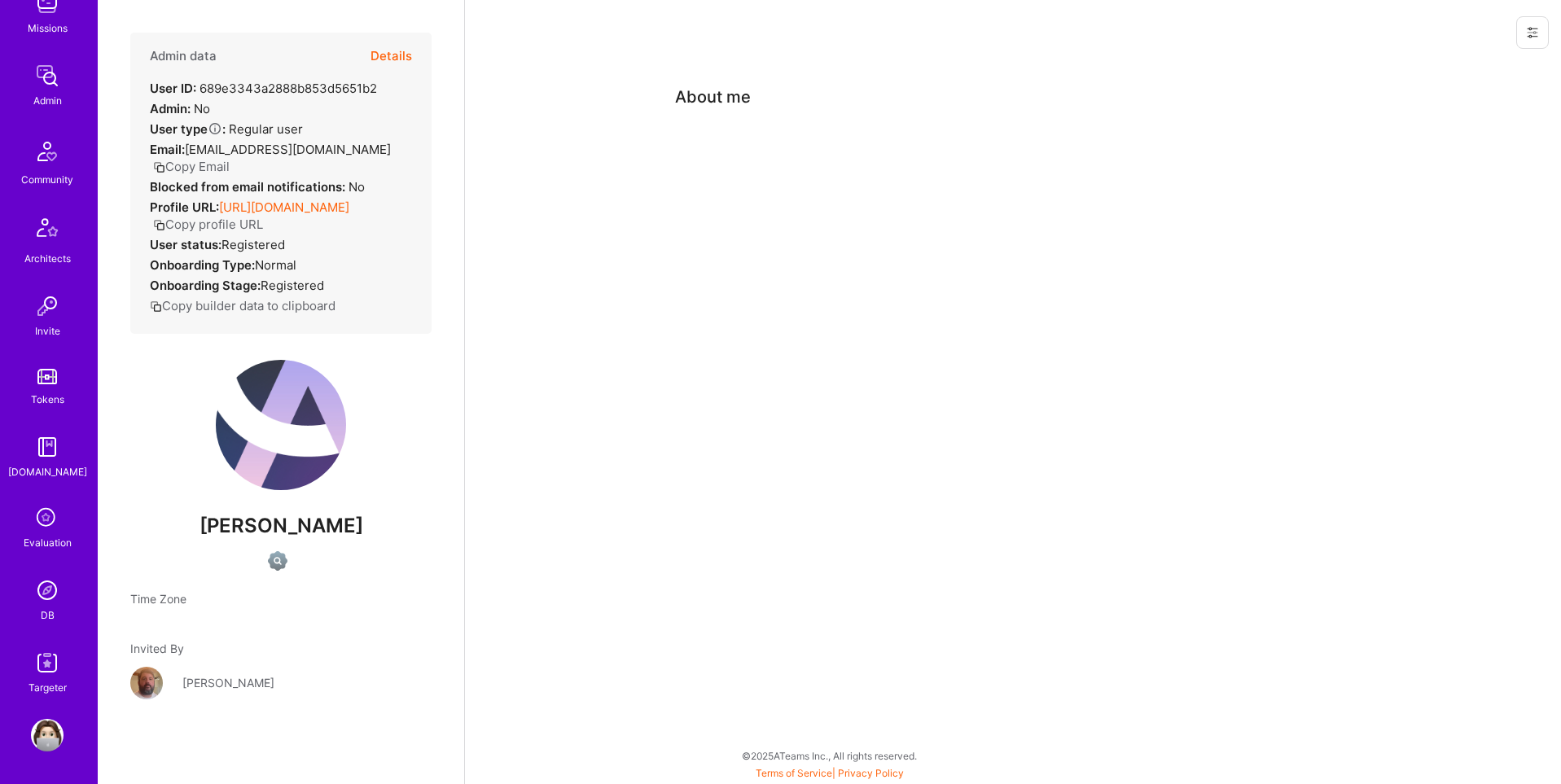
click at [44, 585] on img at bounding box center [47, 590] width 33 height 33
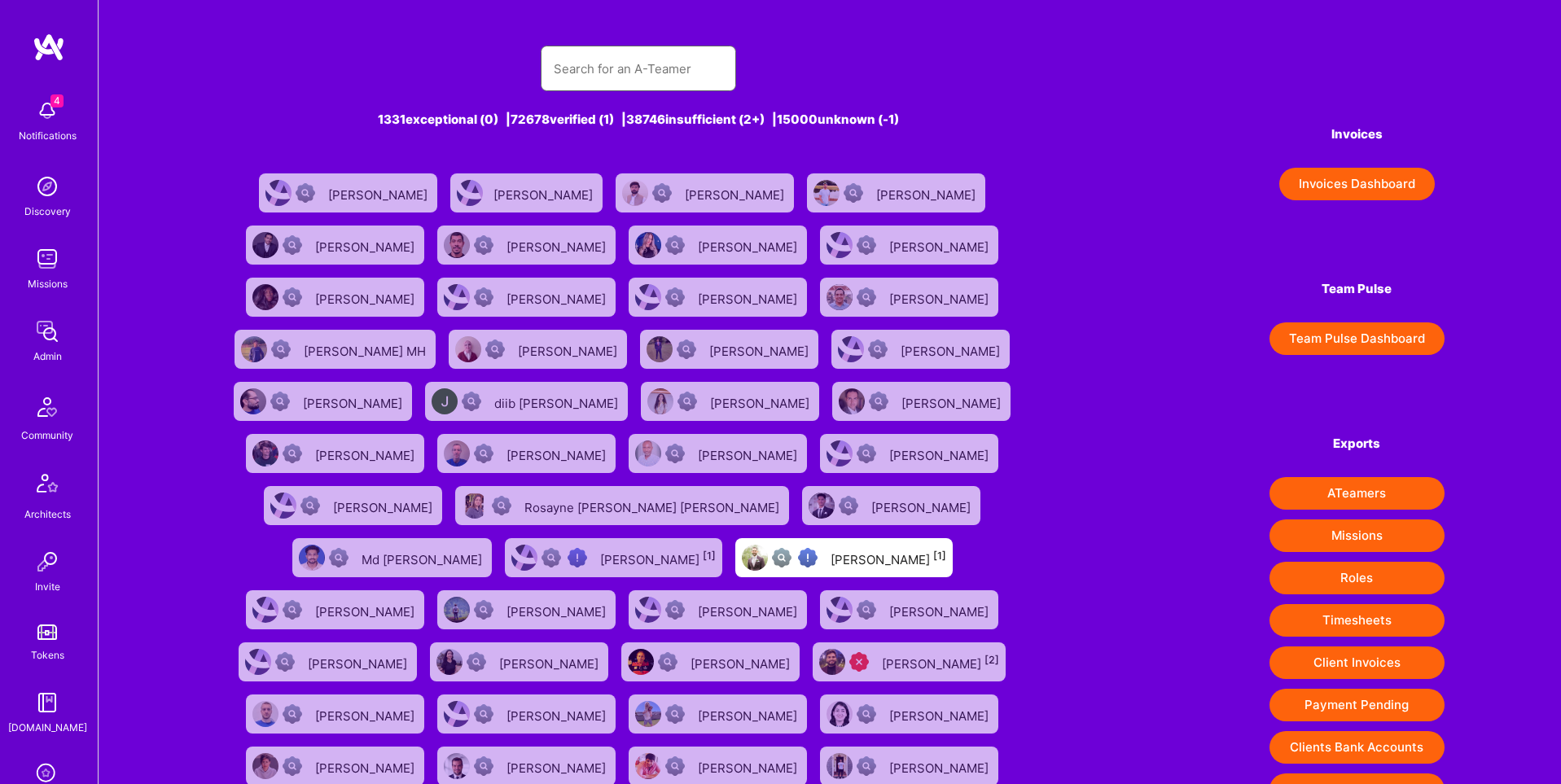
click at [615, 63] on input "text" at bounding box center [639, 68] width 169 height 41
paste input "[PERSON_NAME]"
type input "[PERSON_NAME]"
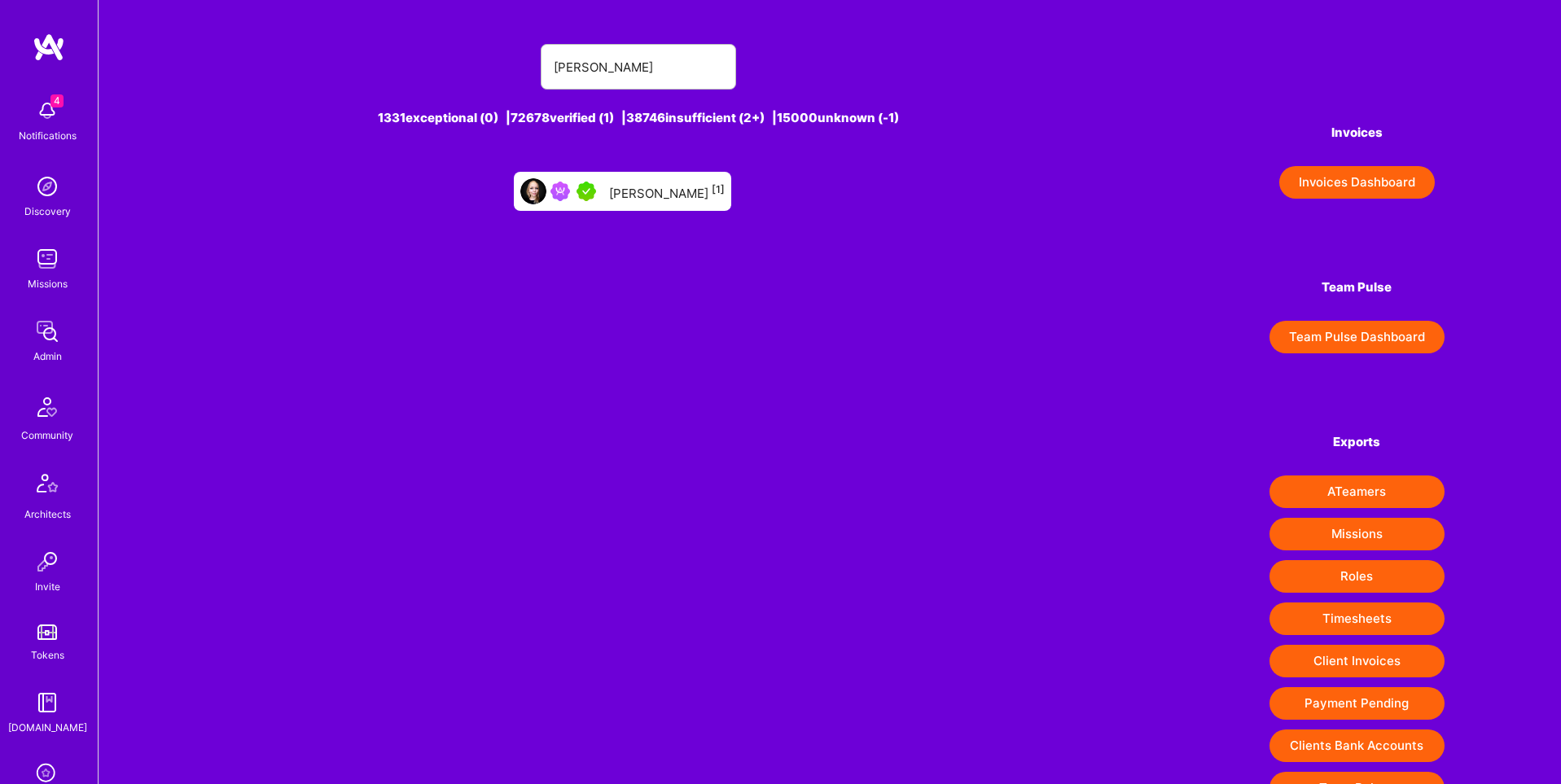
scroll to position [5, 0]
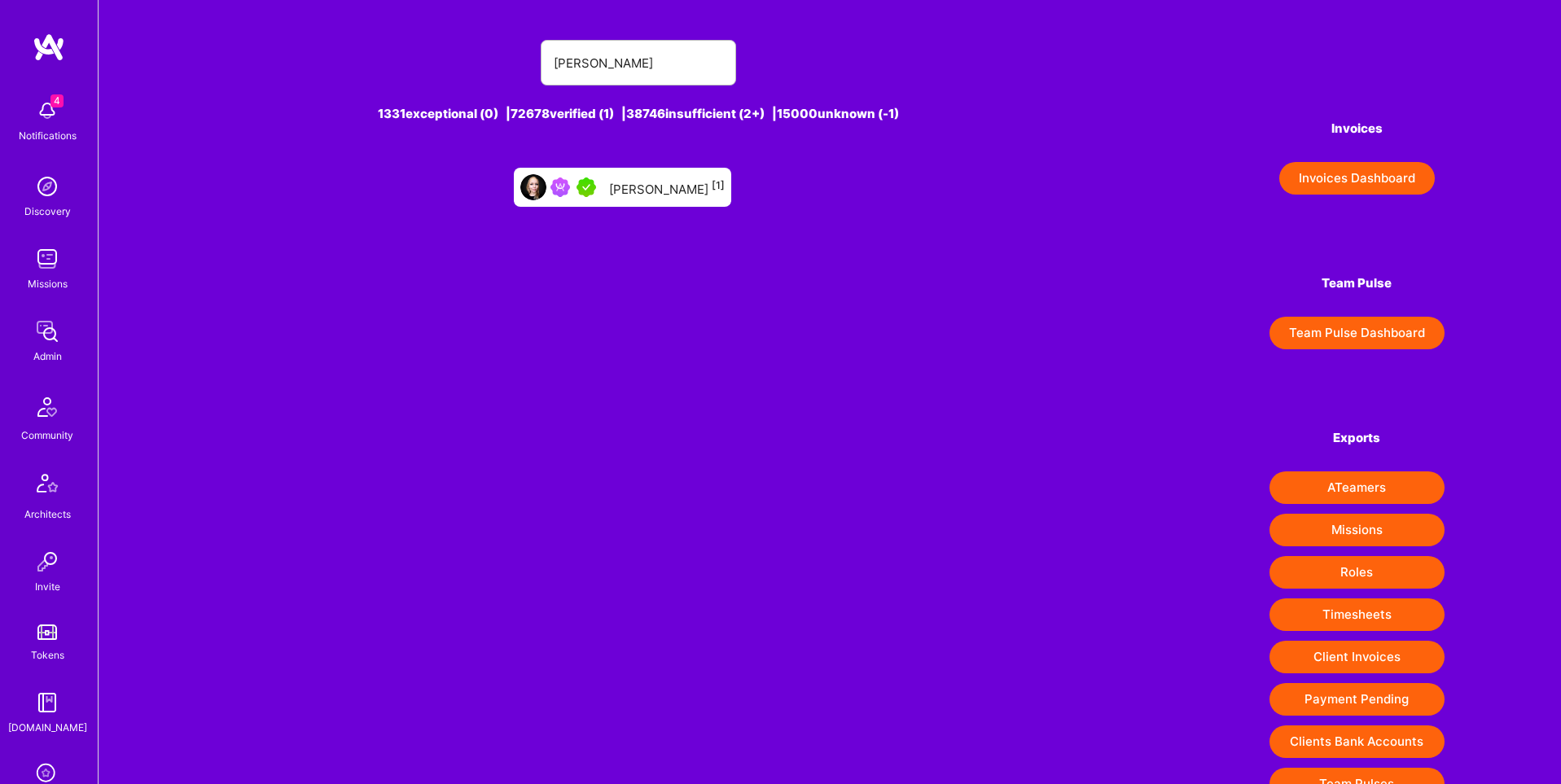
click at [654, 185] on div "Susanna Nevalainen [1]" at bounding box center [666, 187] width 116 height 21
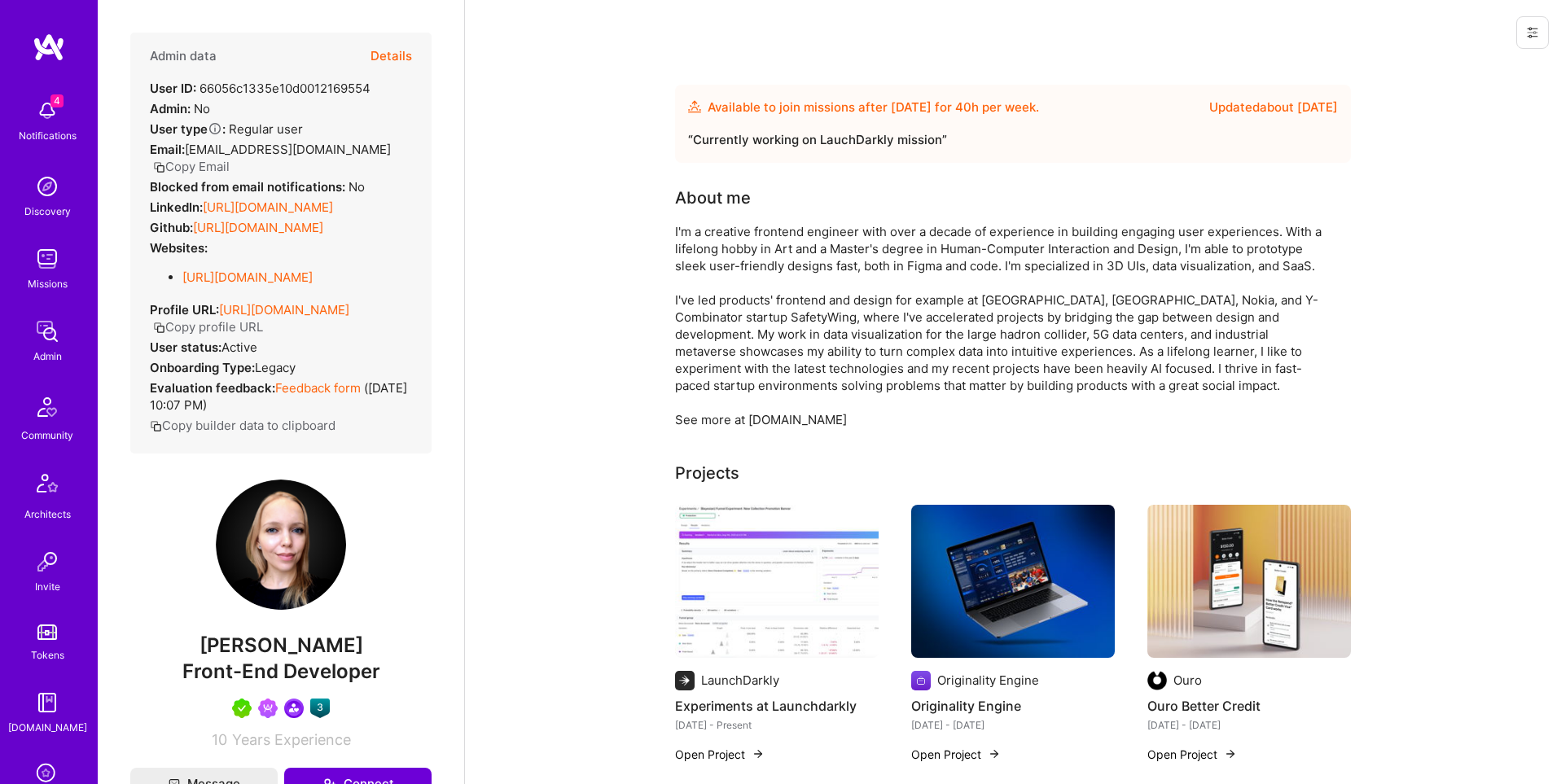
click at [1535, 37] on icon at bounding box center [1533, 32] width 10 height 10
click at [1482, 80] on button "Login as Susanna" at bounding box center [1463, 69] width 172 height 41
